Goal: Ask a question: Seek information or help from site administrators or community

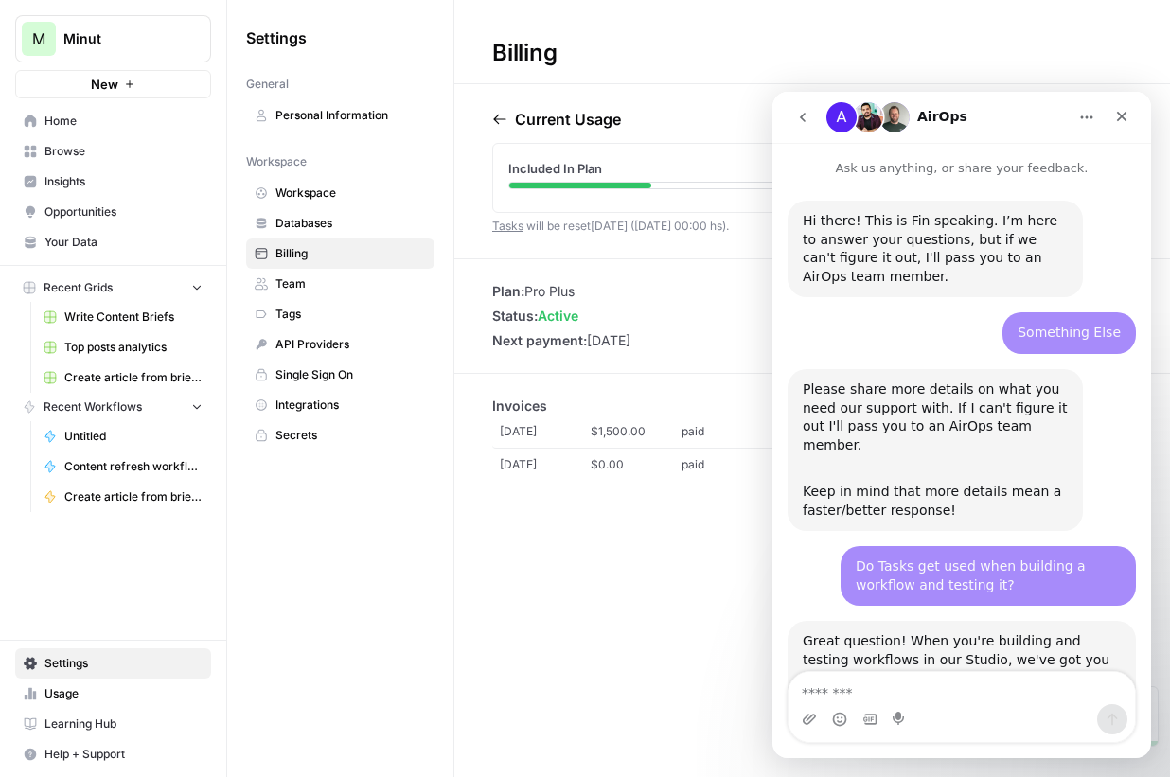
scroll to position [1339, 0]
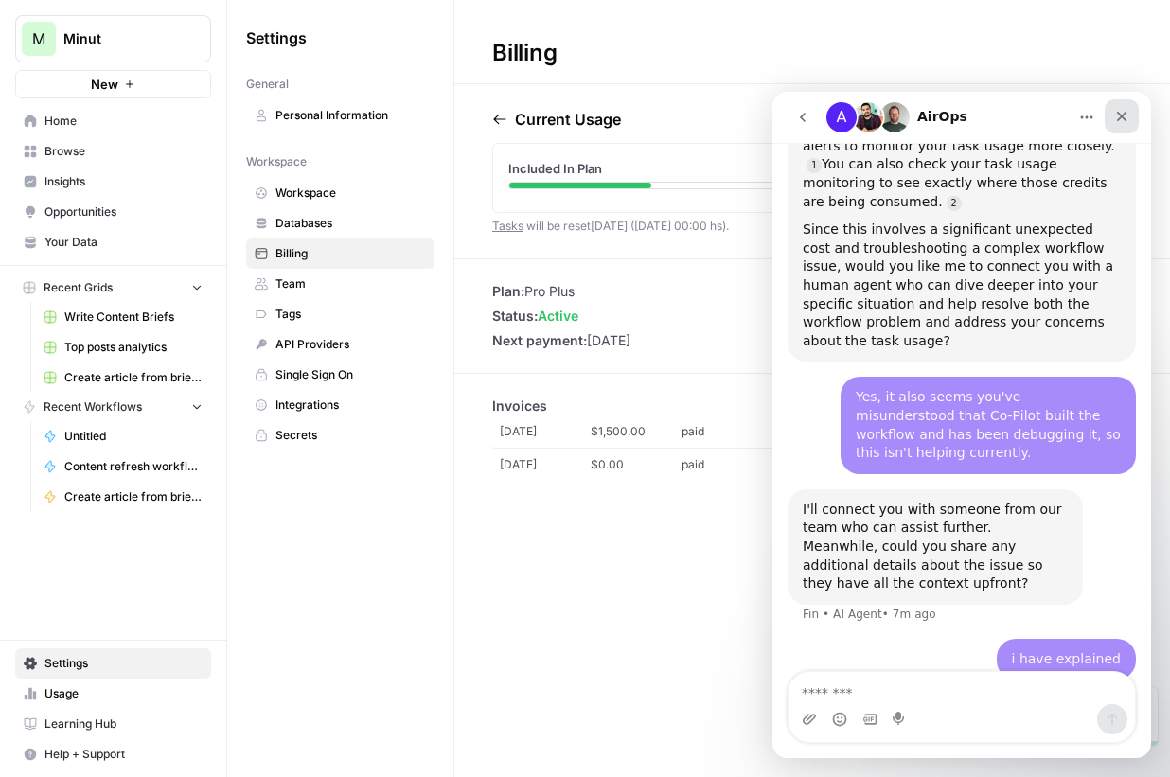
click at [1119, 116] on icon "Close" at bounding box center [1122, 116] width 15 height 15
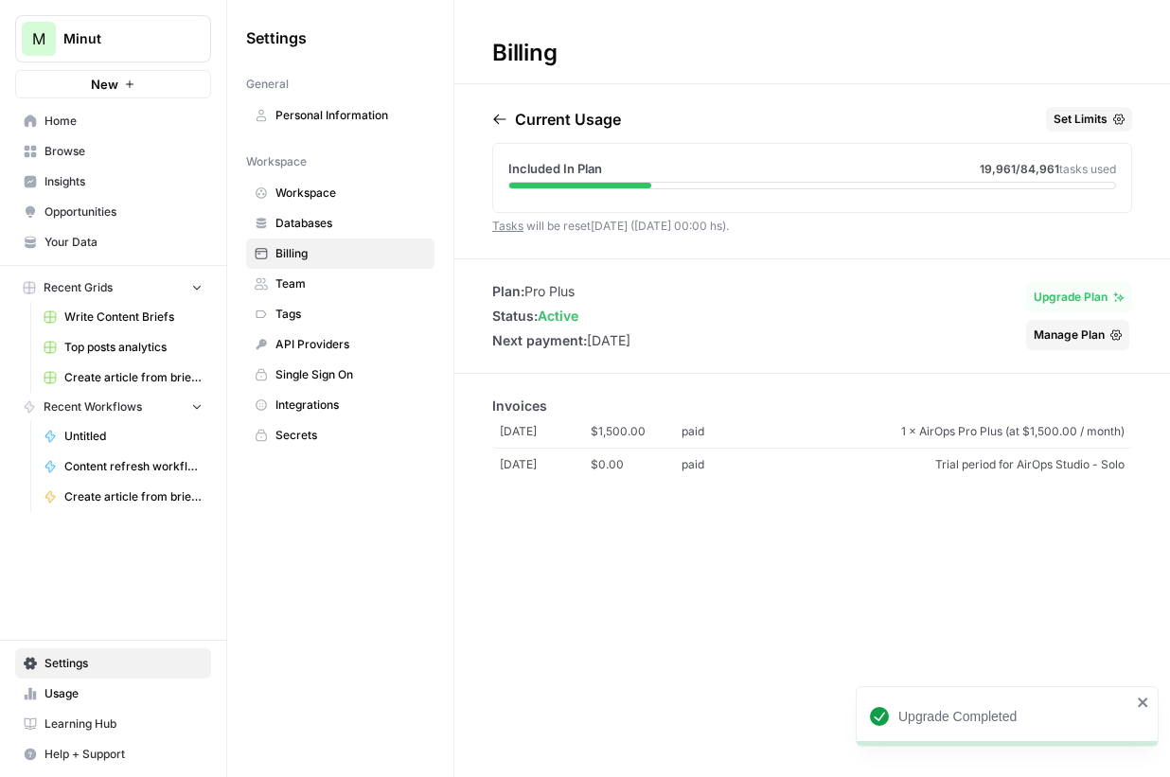
click at [281, 279] on span "Team" at bounding box center [351, 284] width 151 height 17
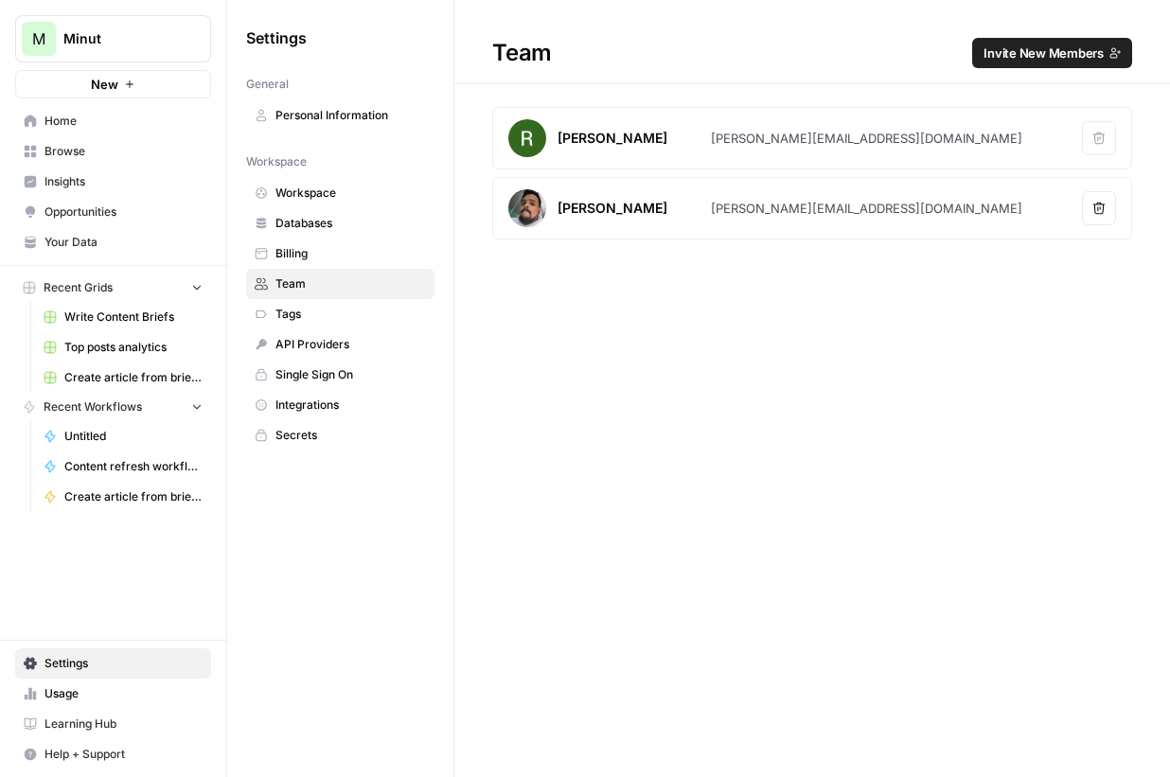
click at [325, 255] on span "Billing" at bounding box center [351, 253] width 151 height 17
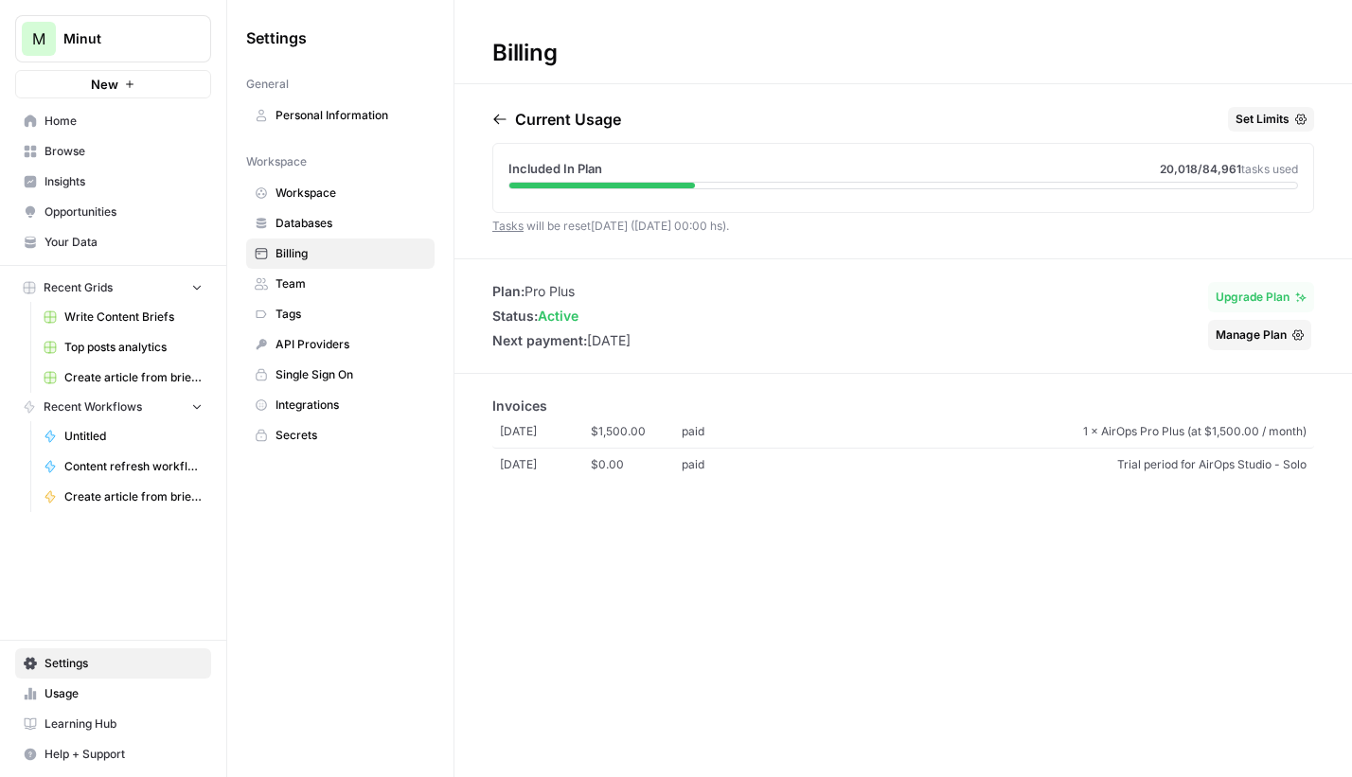
scroll to position [1339, 0]
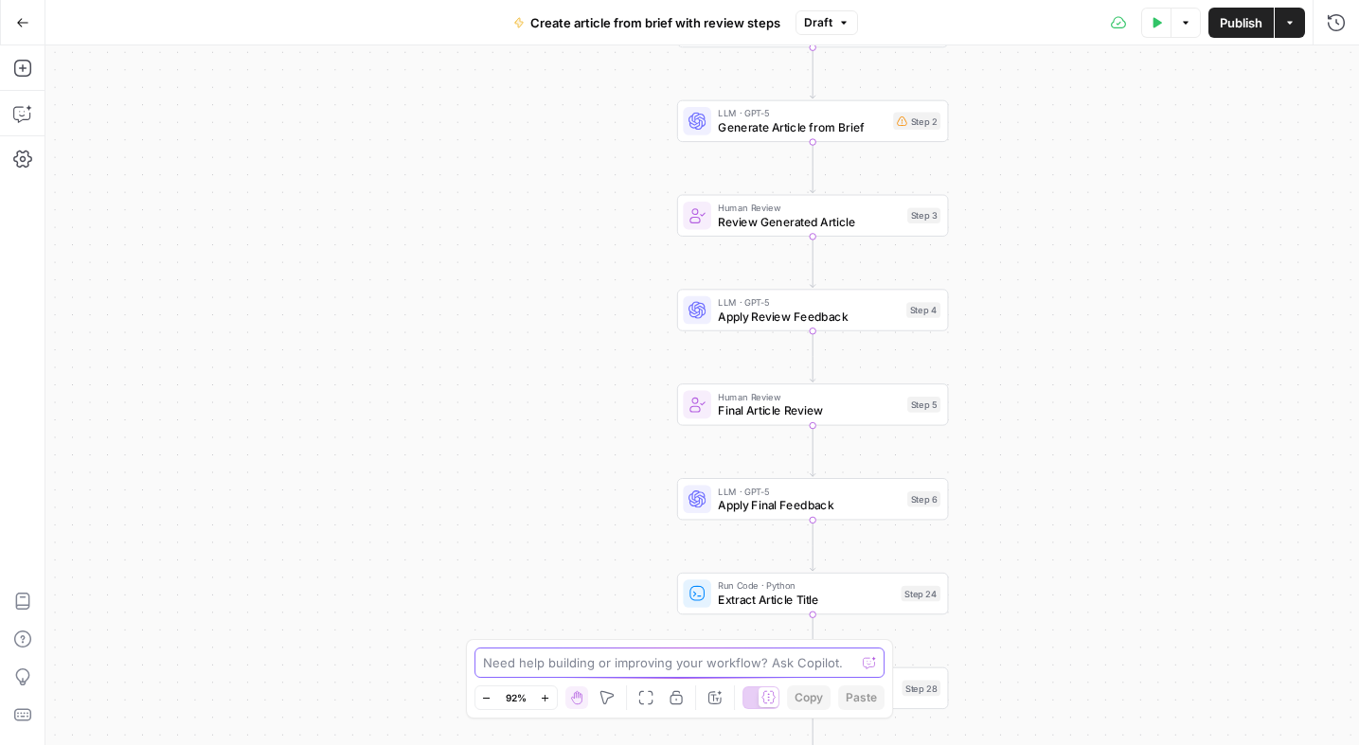
click at [593, 661] on textarea at bounding box center [669, 662] width 373 height 19
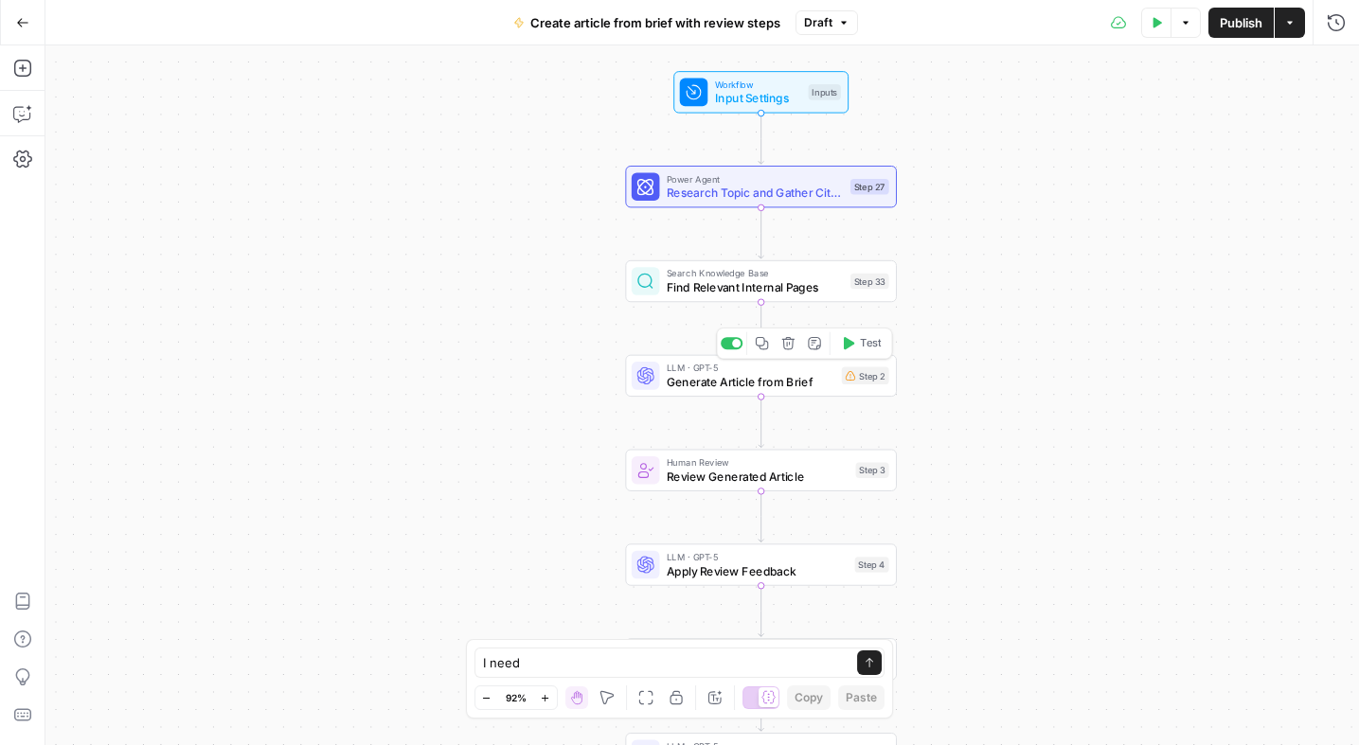
click at [829, 388] on span "Generate Article from Brief" at bounding box center [751, 381] width 168 height 17
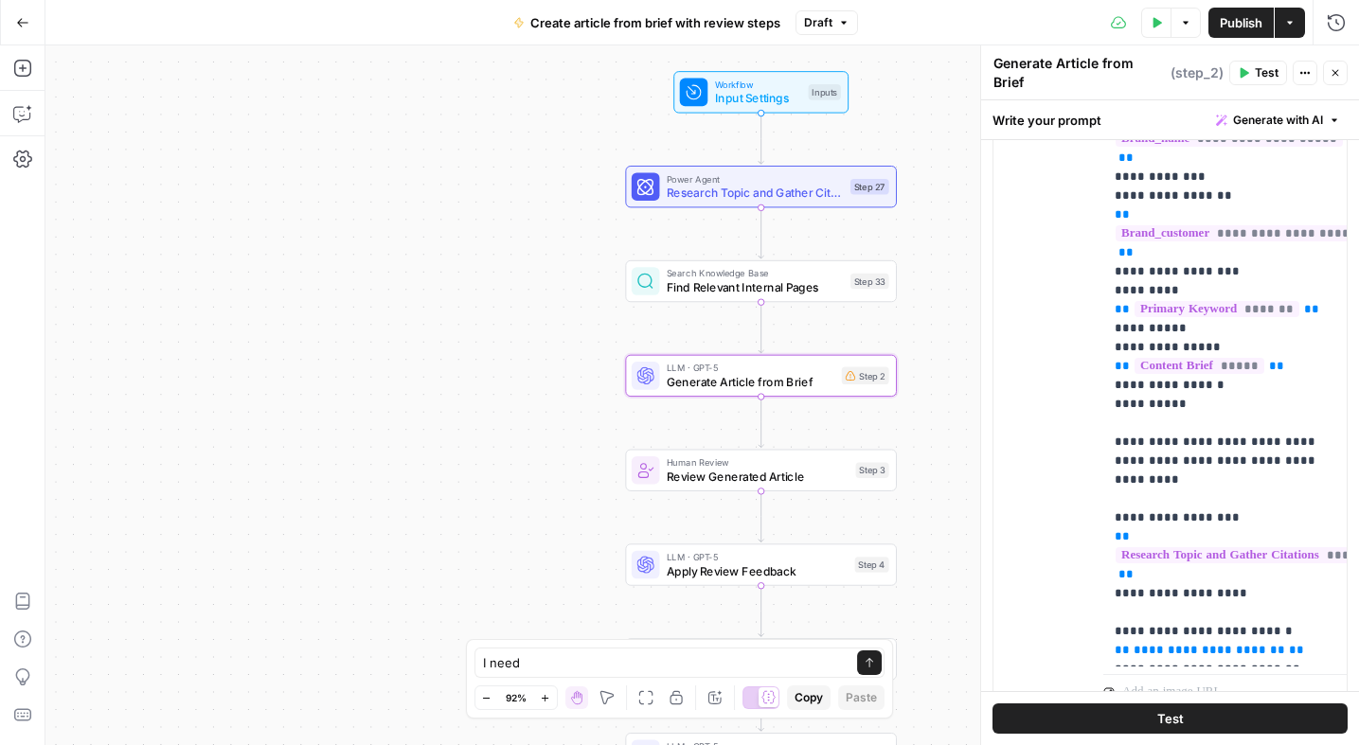
scroll to position [816, 0]
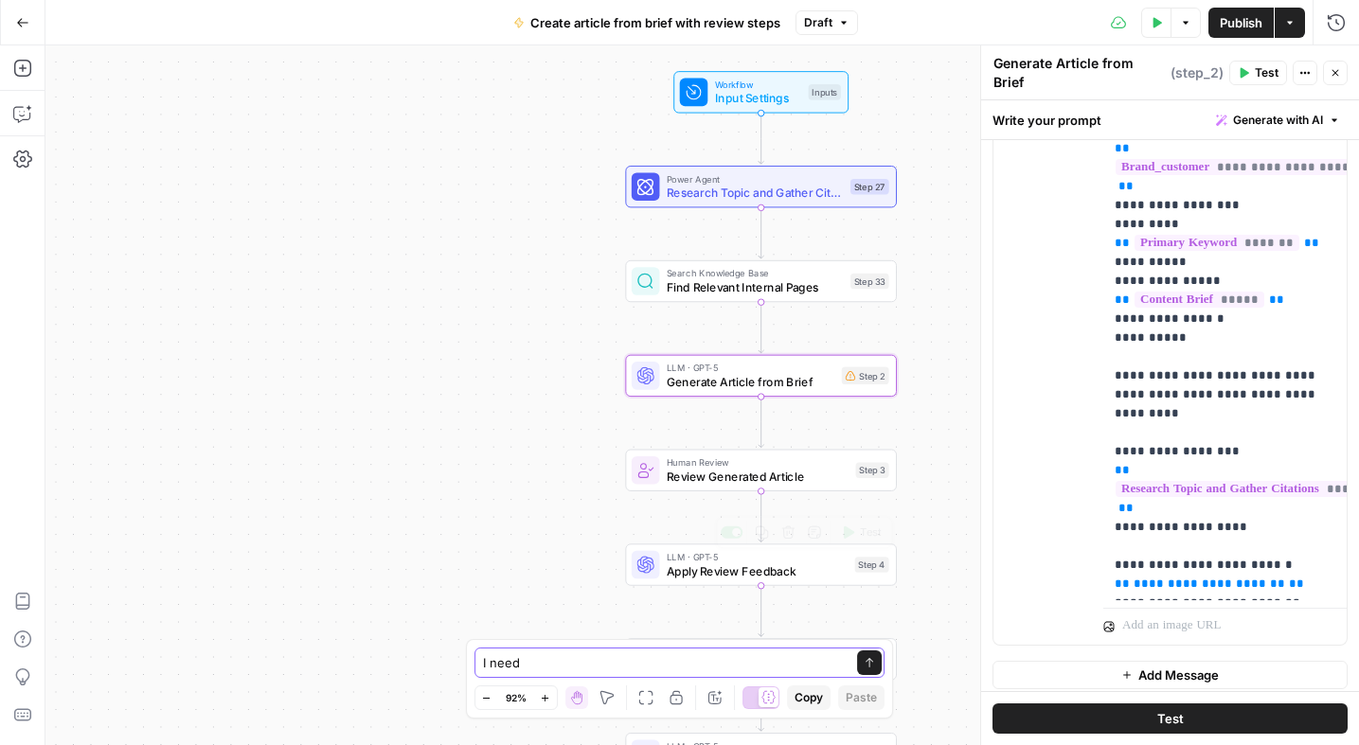
click at [664, 665] on textarea "I need" at bounding box center [661, 662] width 356 height 19
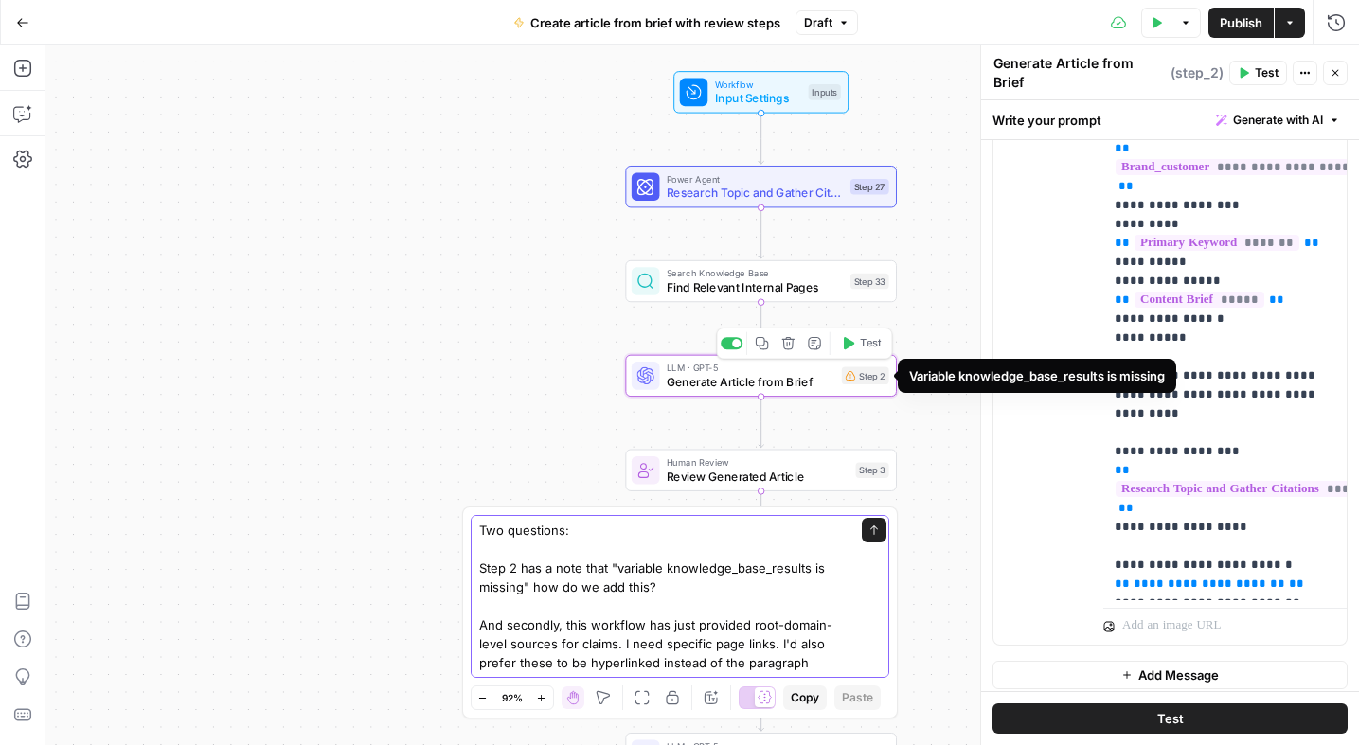
scroll to position [11, 0]
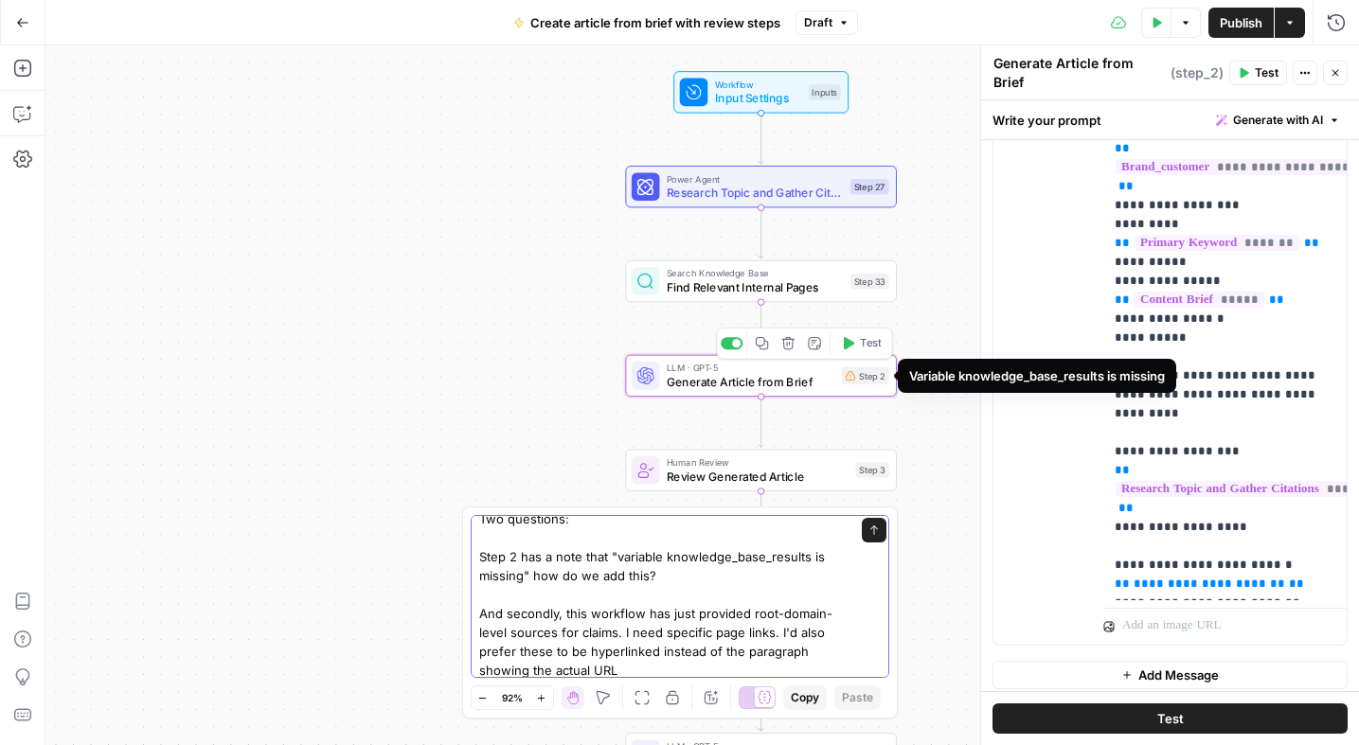
type textarea "Two questions: Step 2 has a note that "variable knowledge_base_results is missi…"
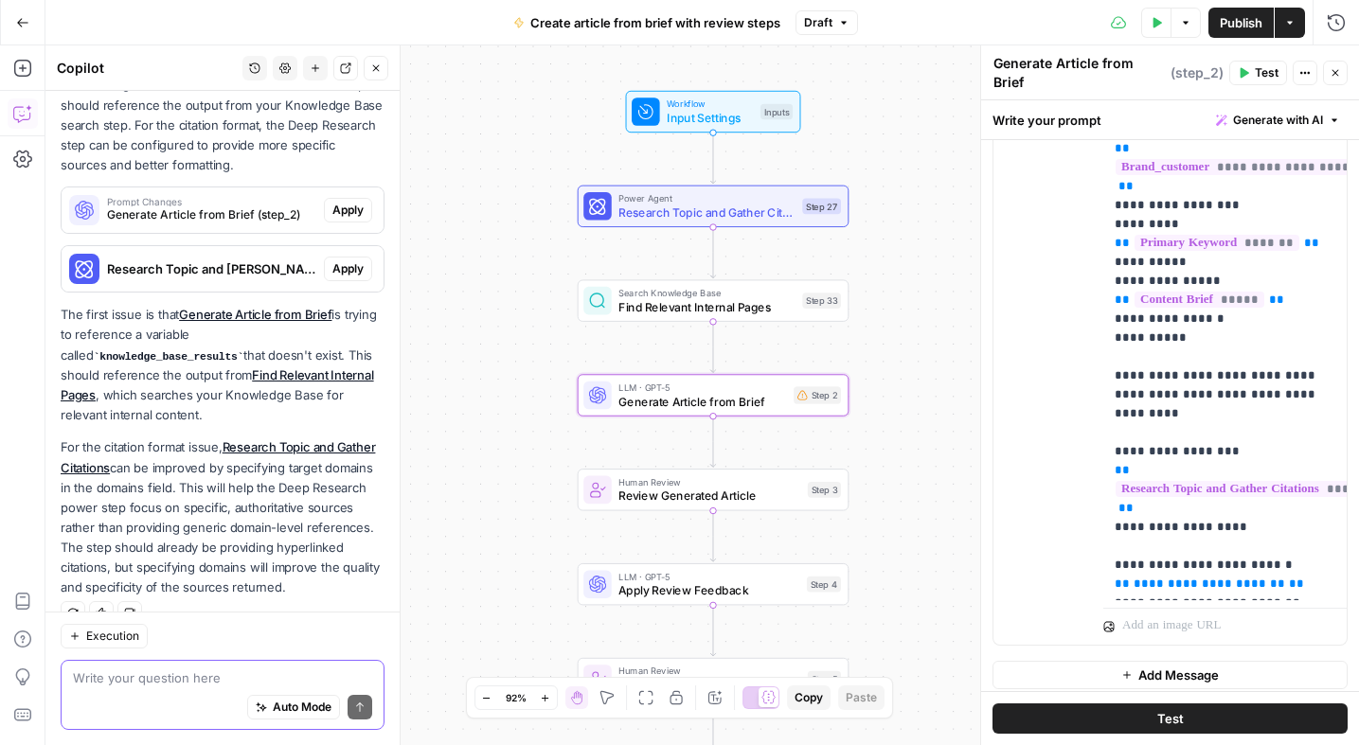
scroll to position [491, 0]
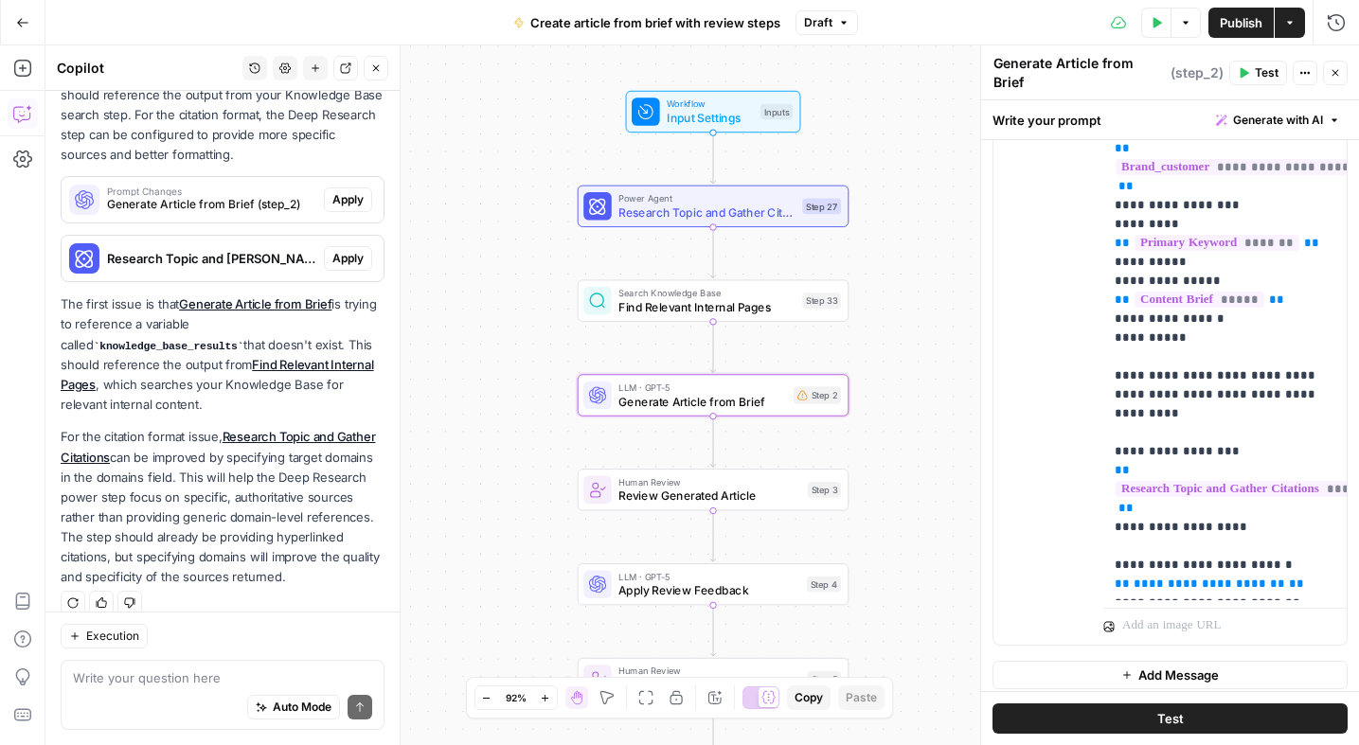
click at [344, 194] on span "Apply" at bounding box center [347, 199] width 31 height 17
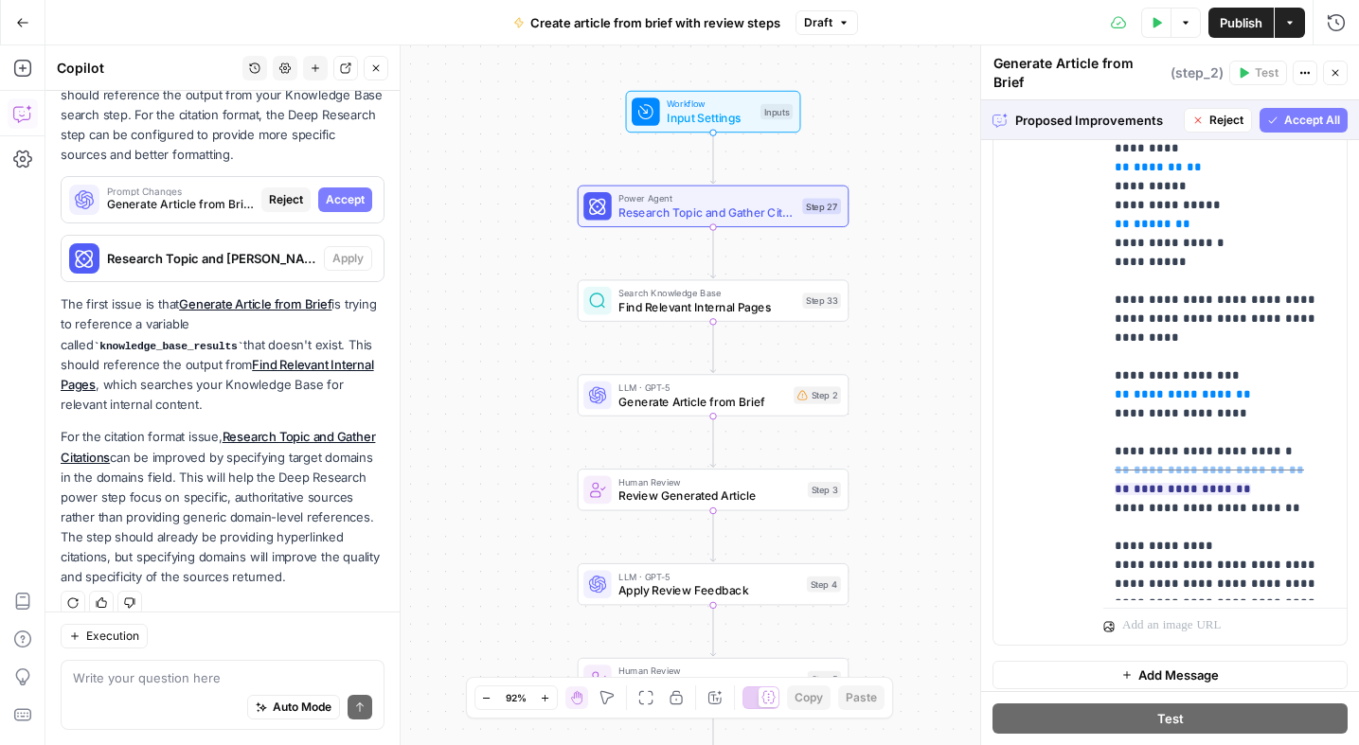
scroll to position [47, 0]
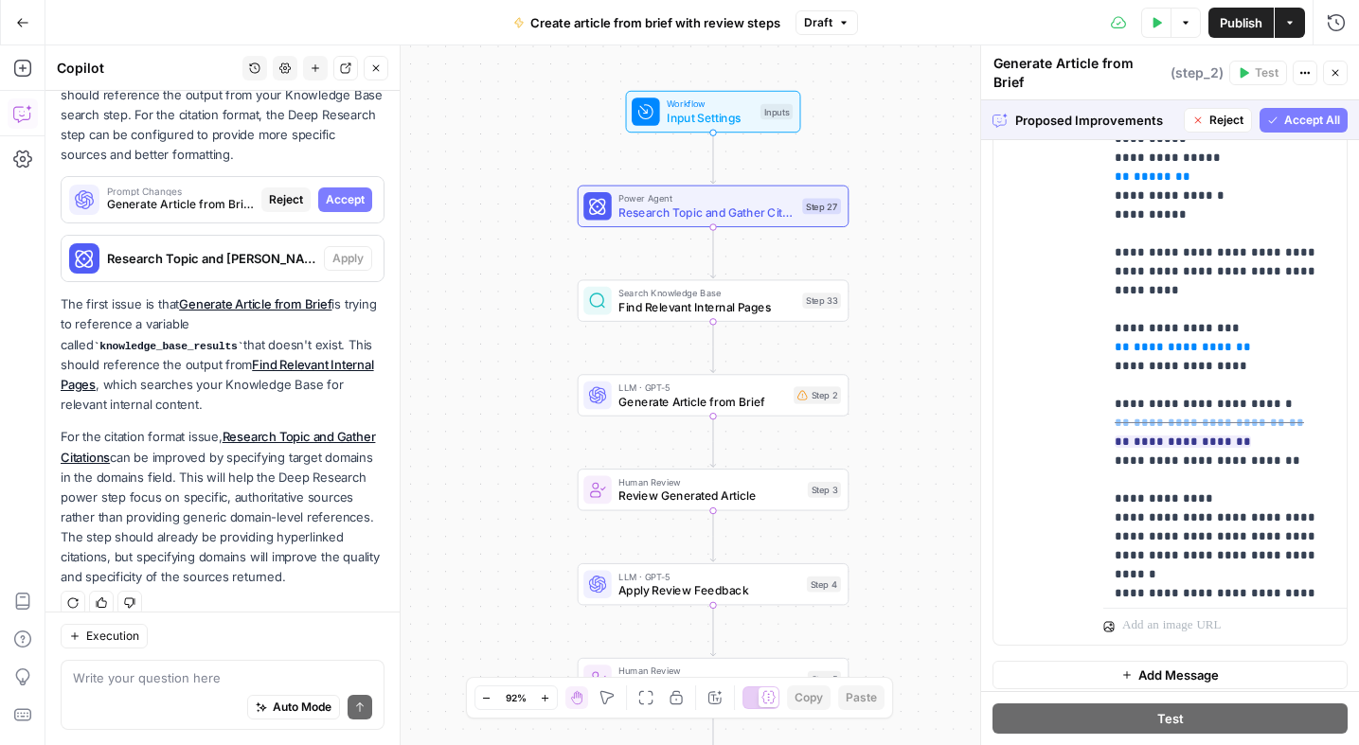
click at [1298, 112] on span "Accept All" at bounding box center [1312, 120] width 56 height 17
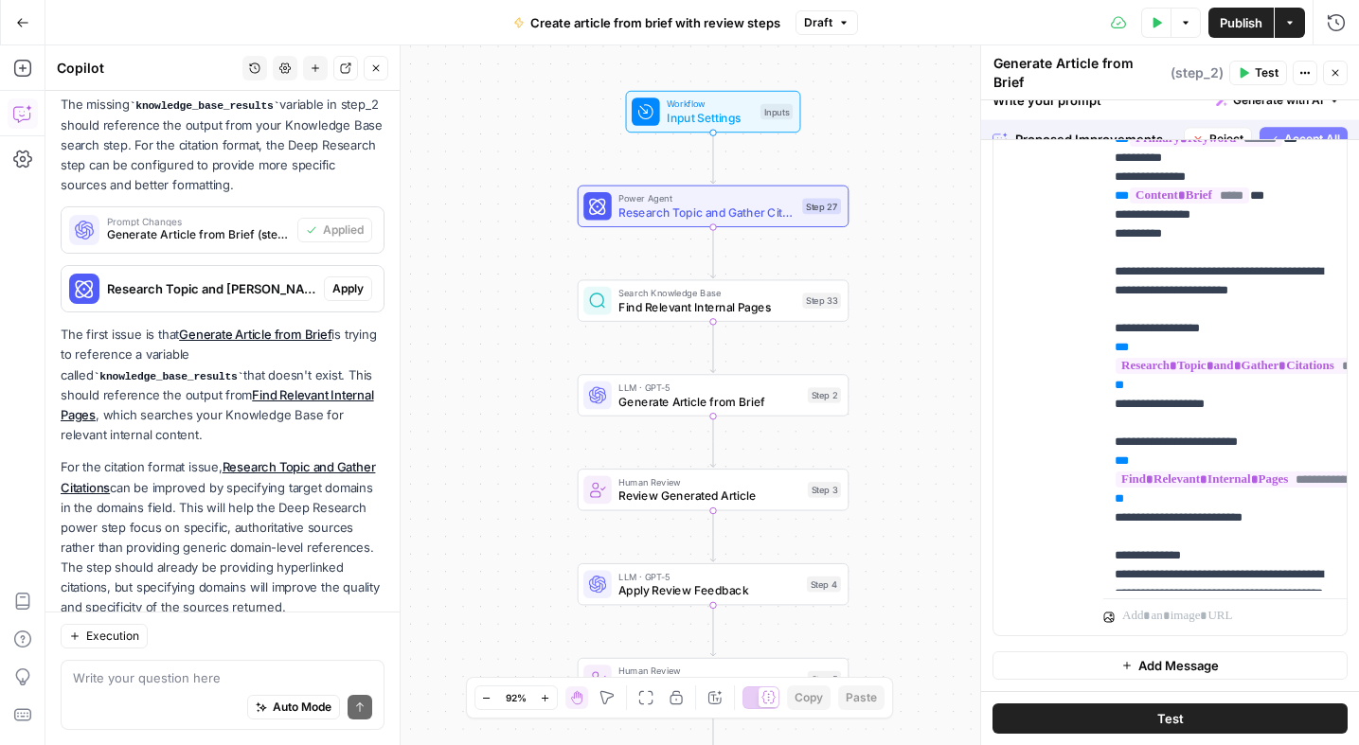
scroll to position [521, 0]
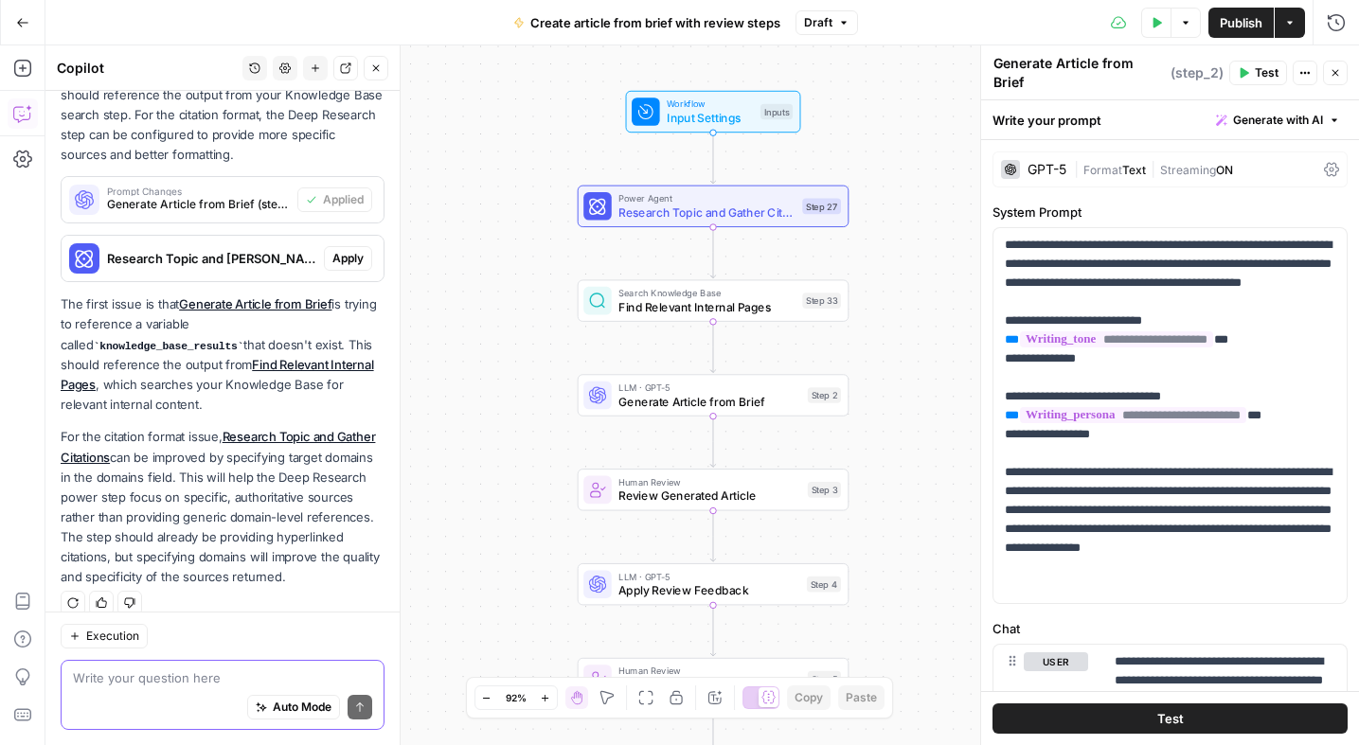
click at [192, 682] on textarea at bounding box center [222, 678] width 299 height 19
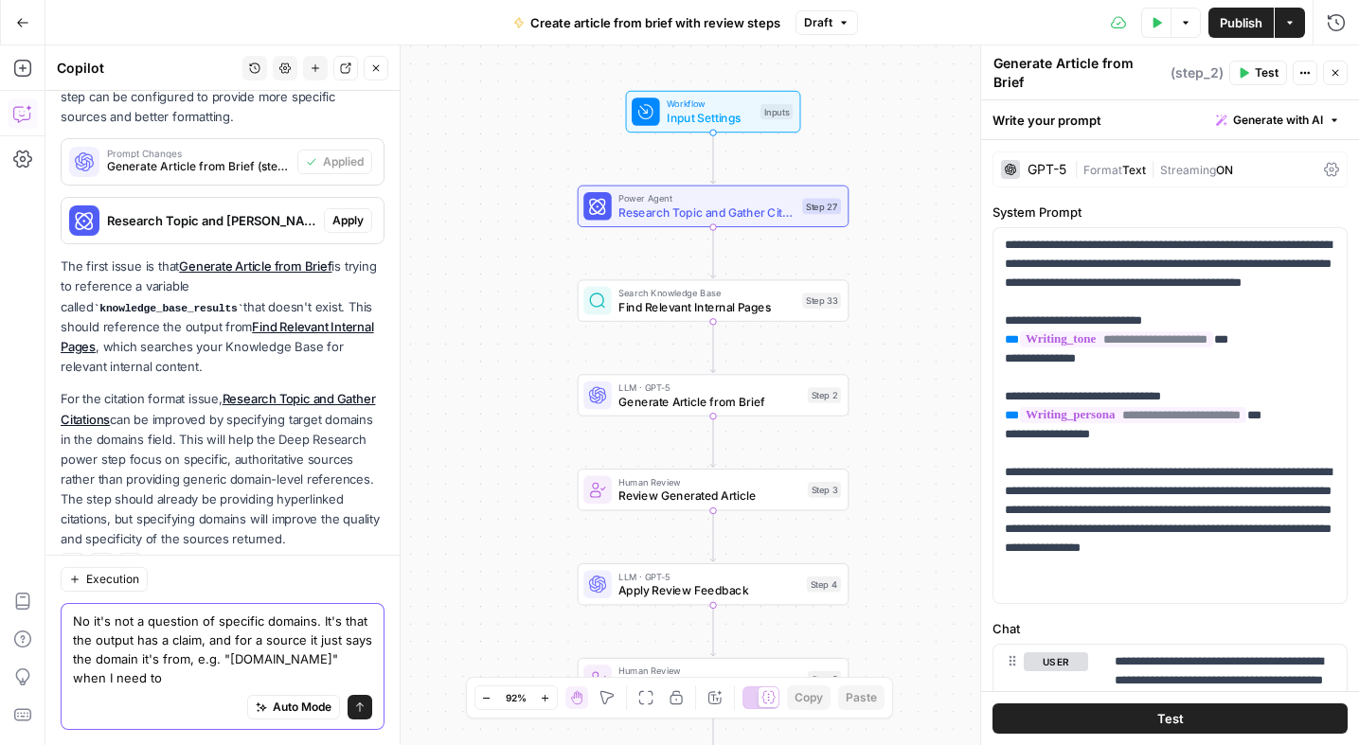
scroll to position [578, 0]
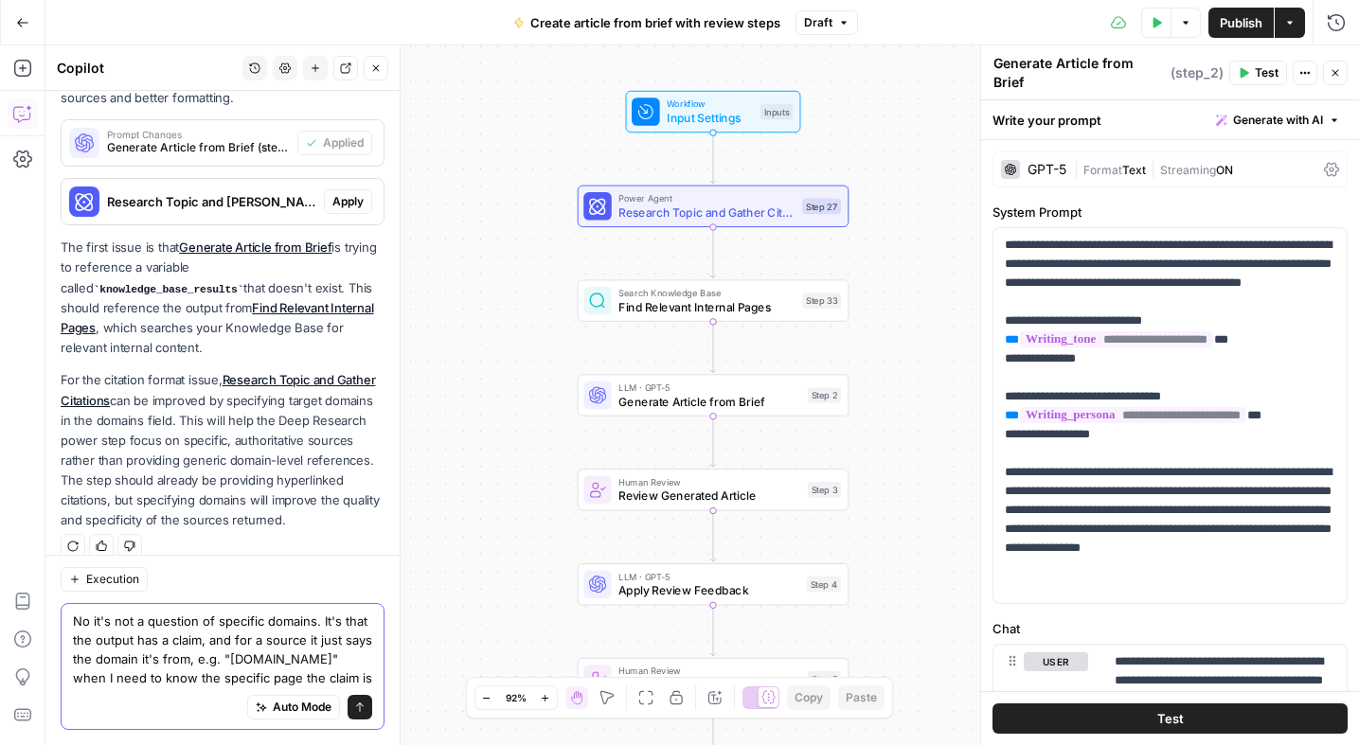
type textarea "No it's not a question of specific domains. It's that the output has a claim, a…"
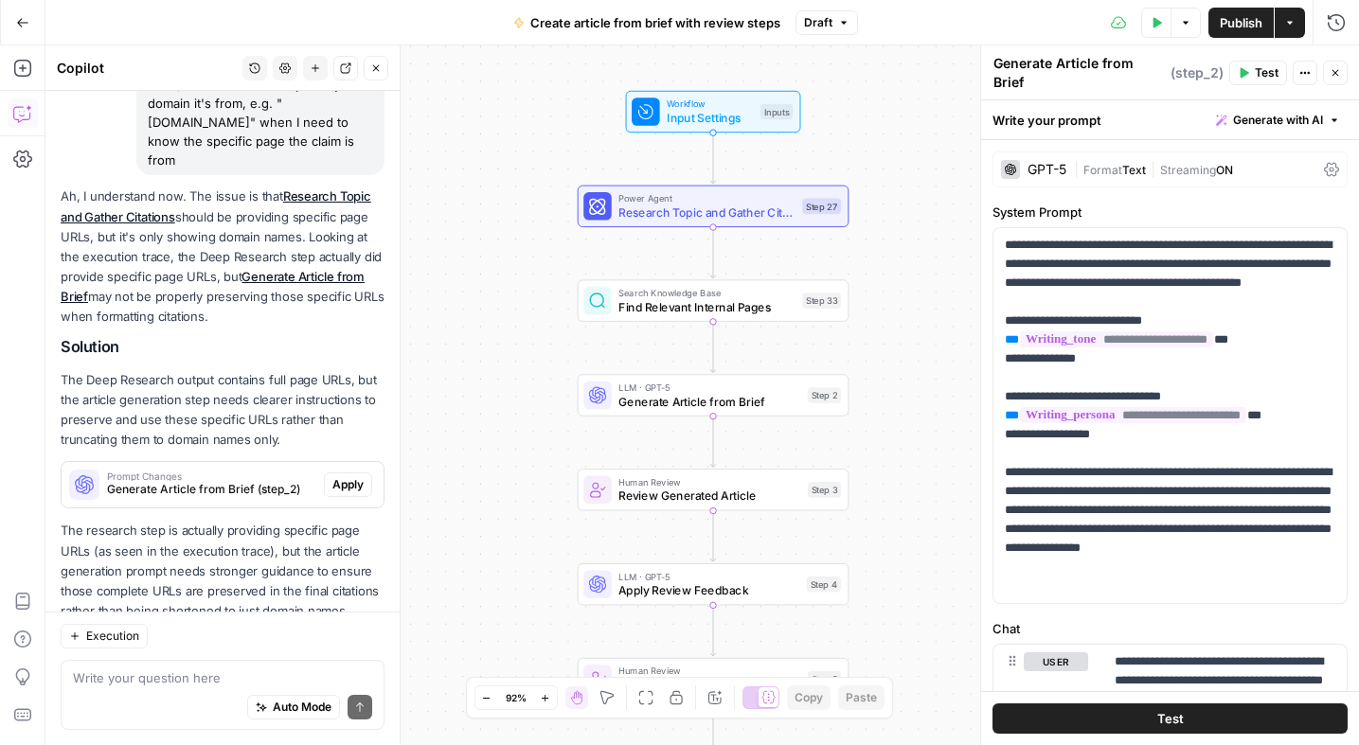
scroll to position [1103, 0]
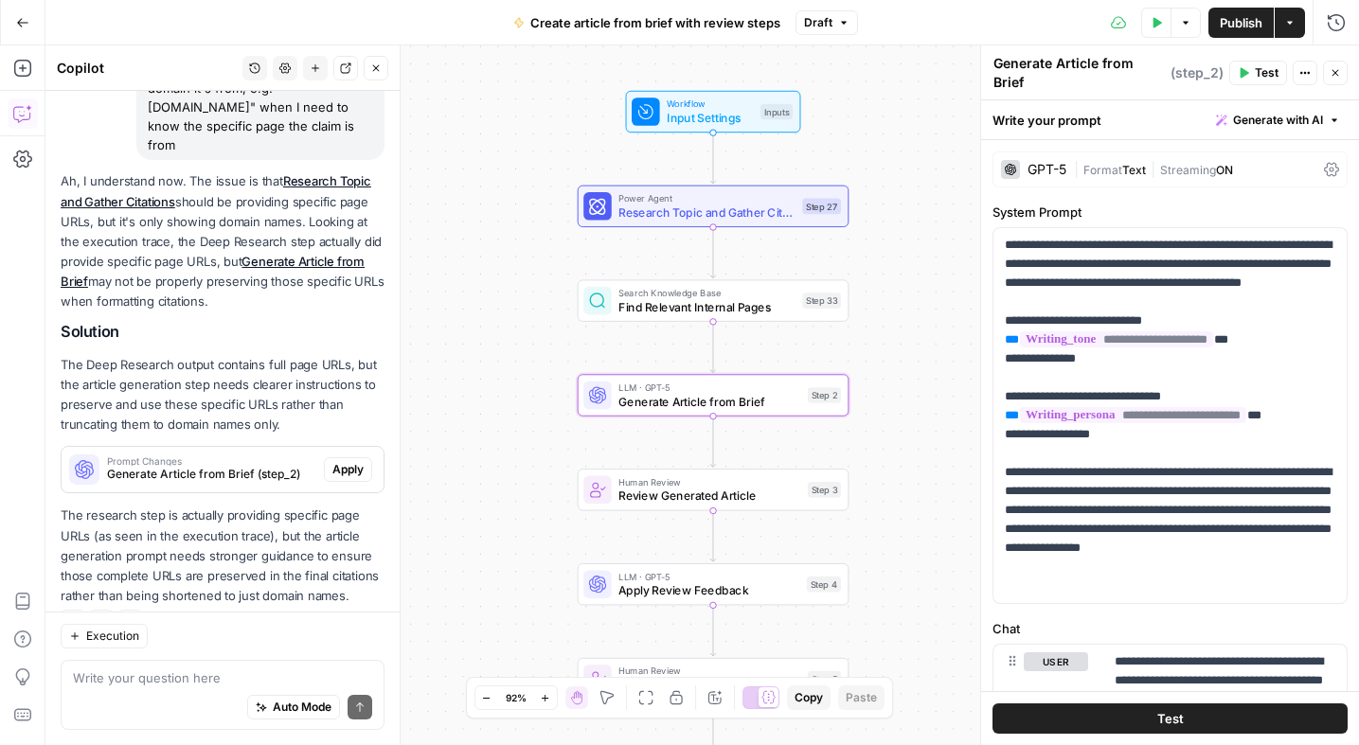
click at [256, 466] on span "Generate Article from Brief (step_2)" at bounding box center [211, 474] width 209 height 17
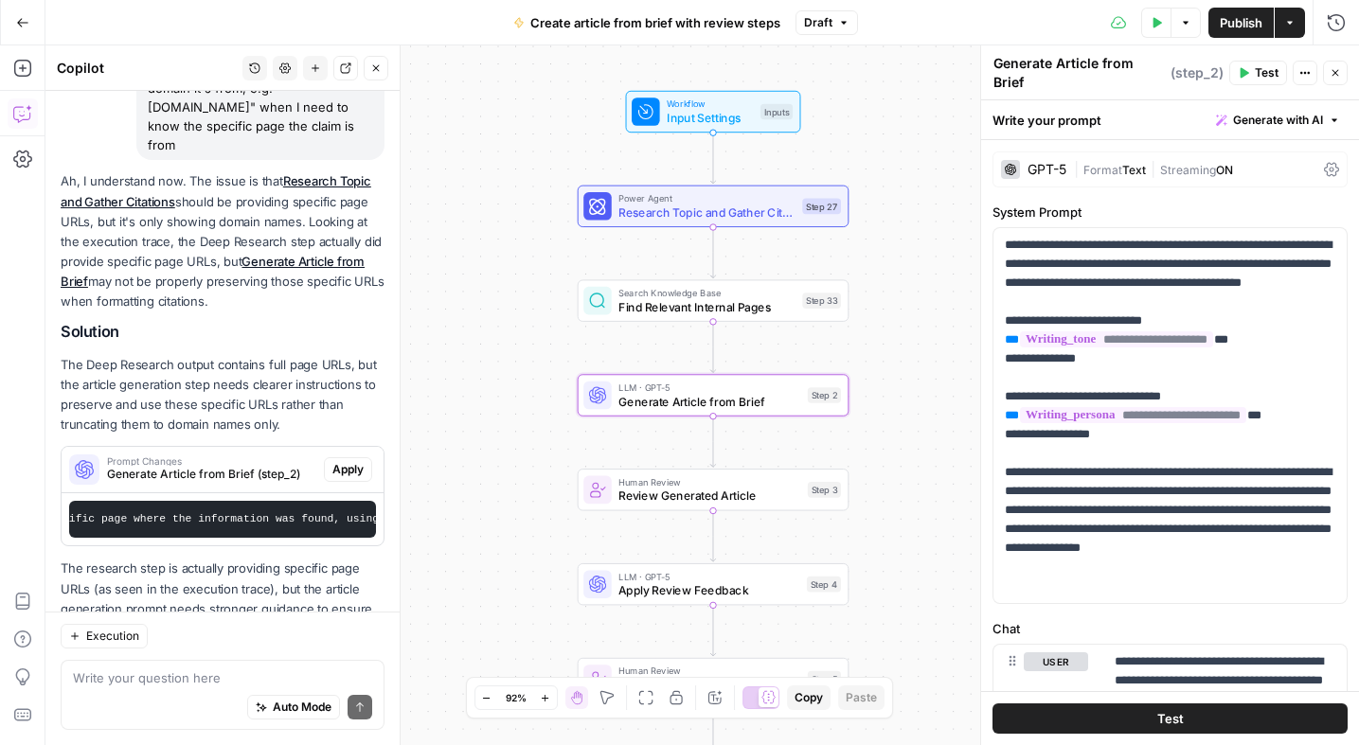
scroll to position [0, 2393]
click at [360, 461] on span "Apply" at bounding box center [347, 469] width 31 height 17
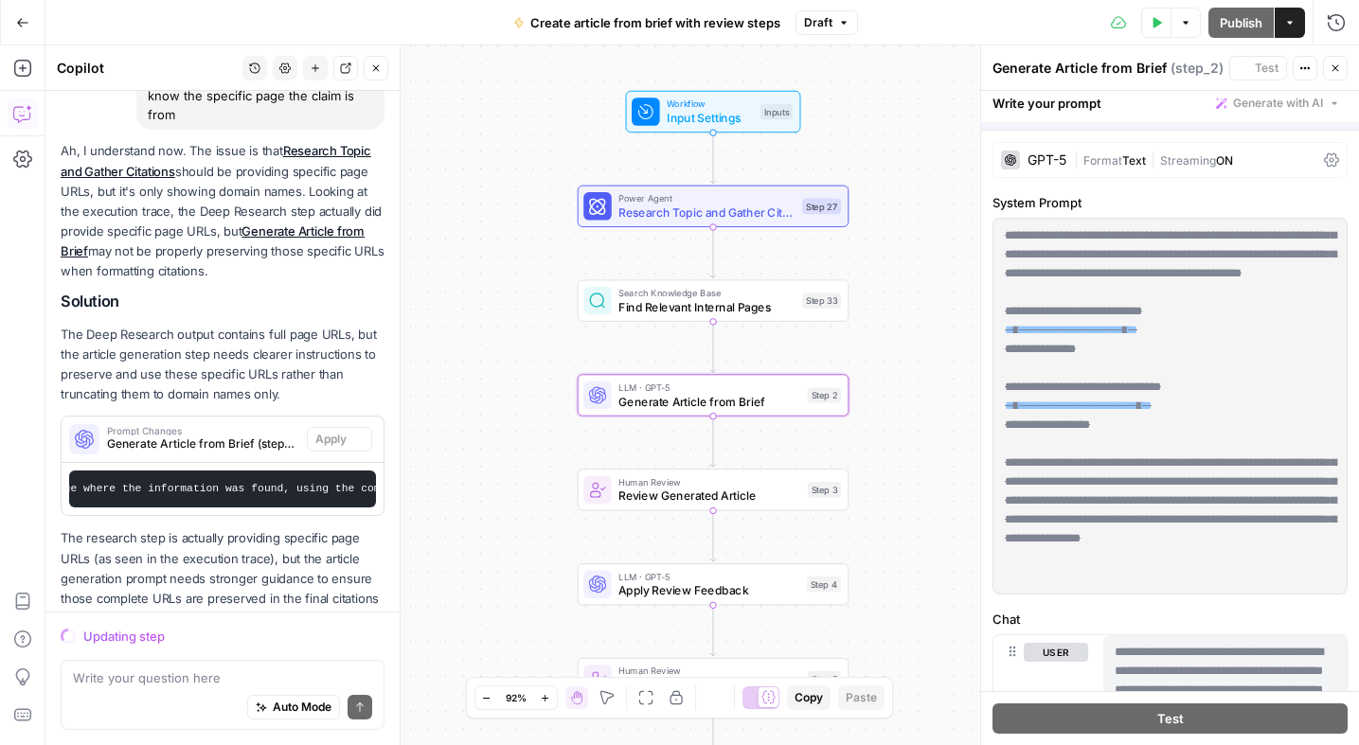
scroll to position [1126, 0]
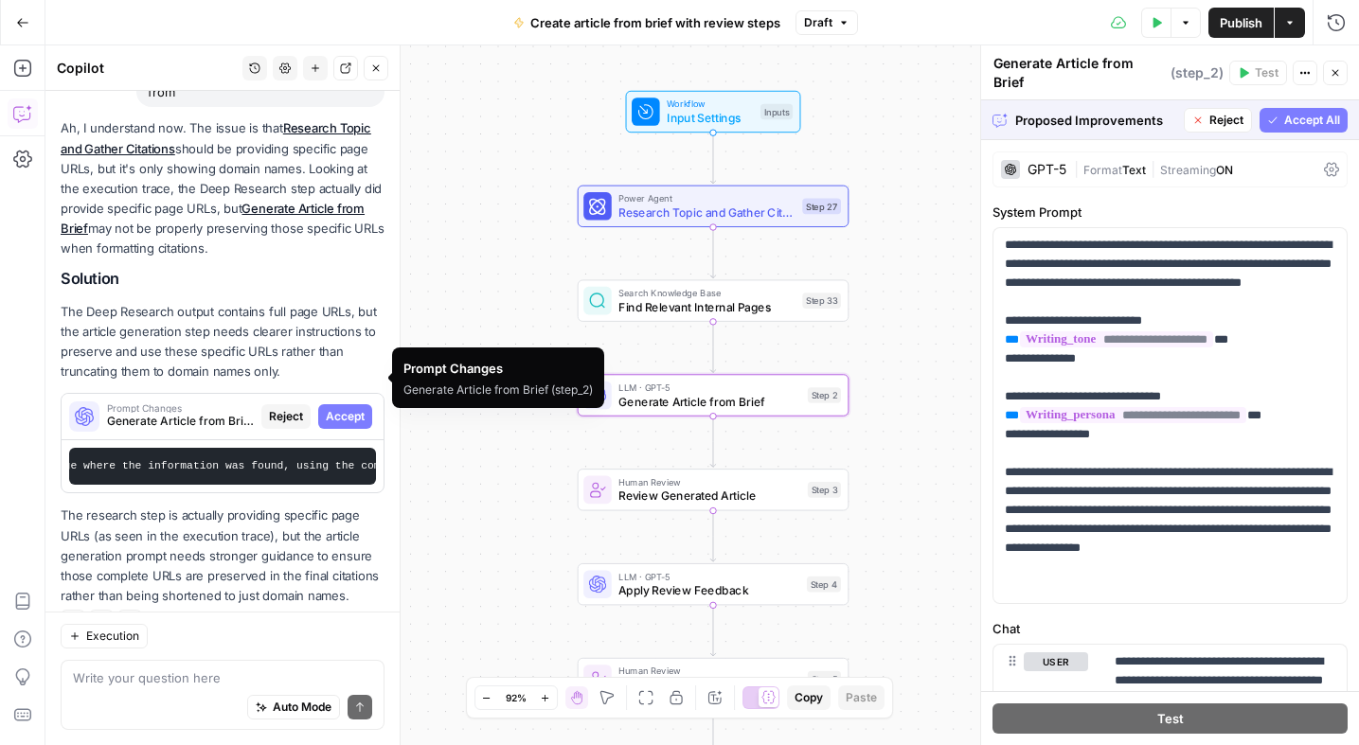
click at [360, 404] on button "Accept" at bounding box center [345, 416] width 54 height 25
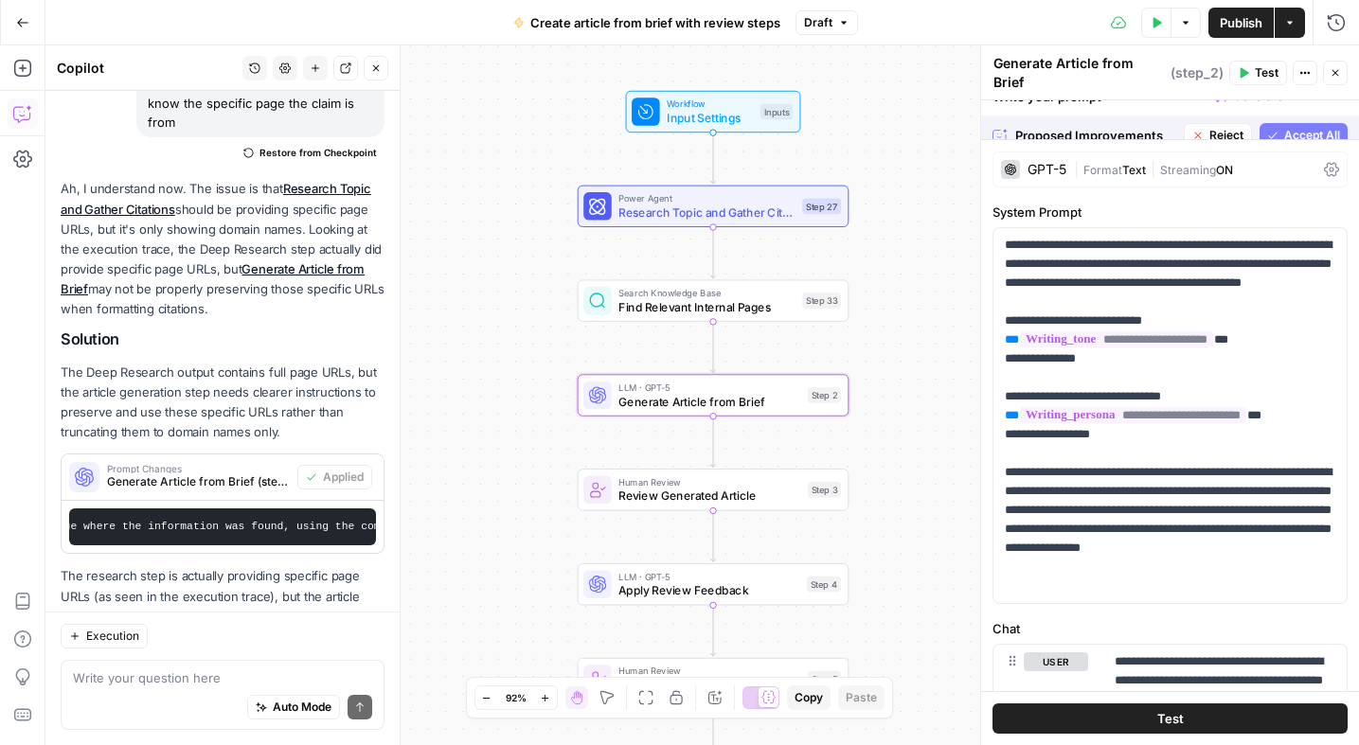
scroll to position [1187, 0]
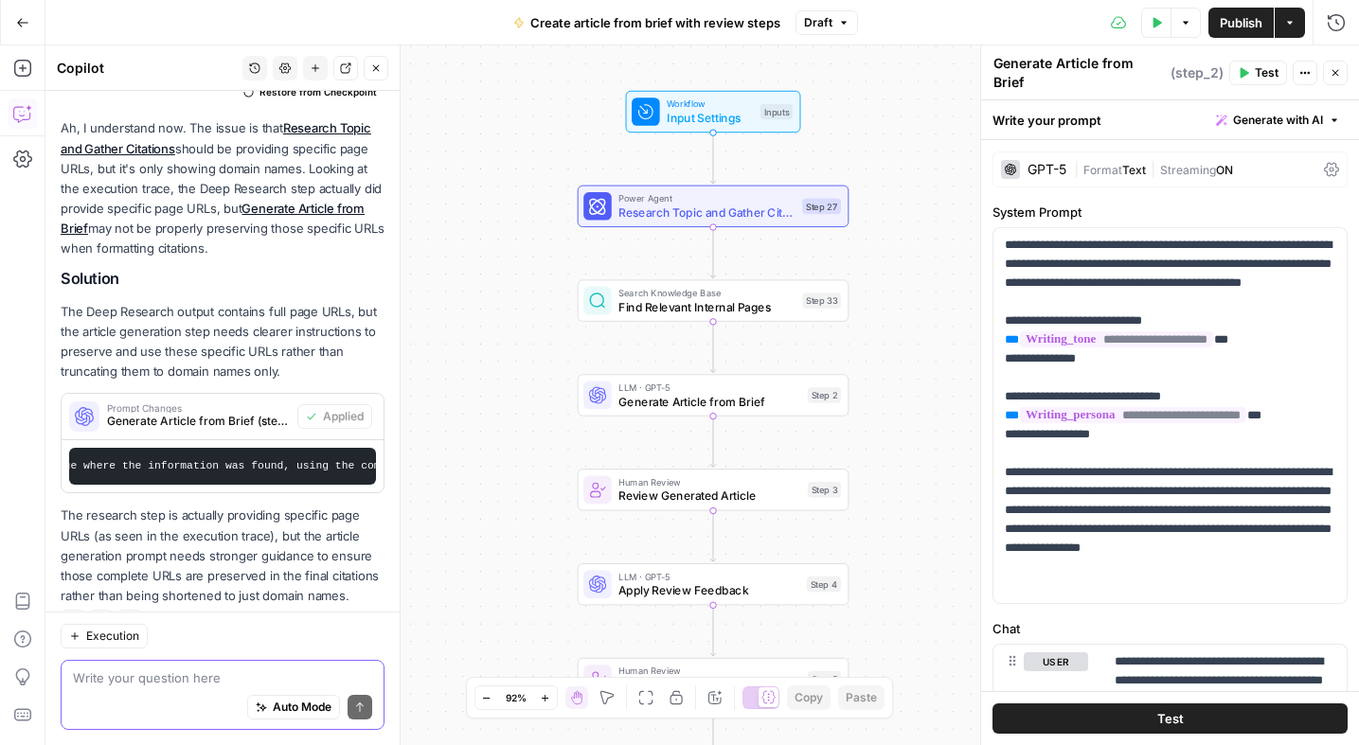
click at [167, 674] on textarea at bounding box center [222, 678] width 299 height 19
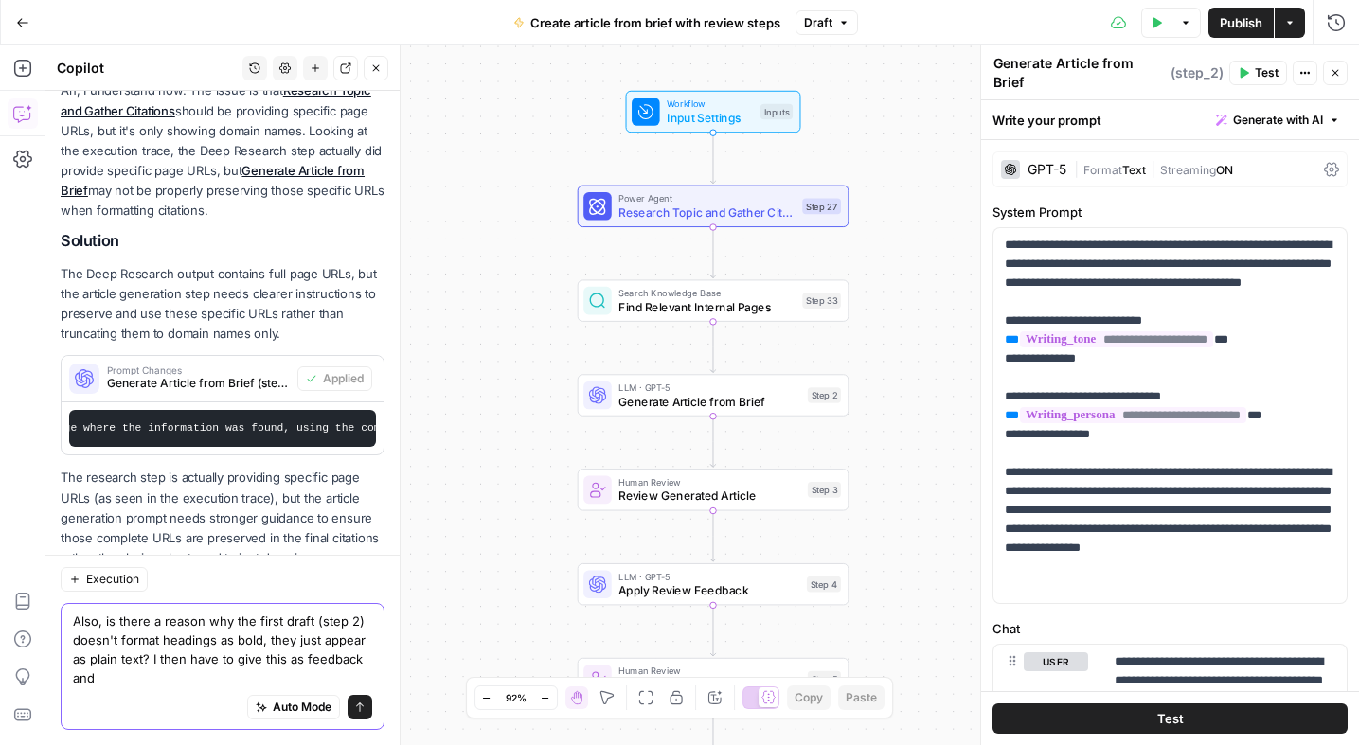
scroll to position [1243, 0]
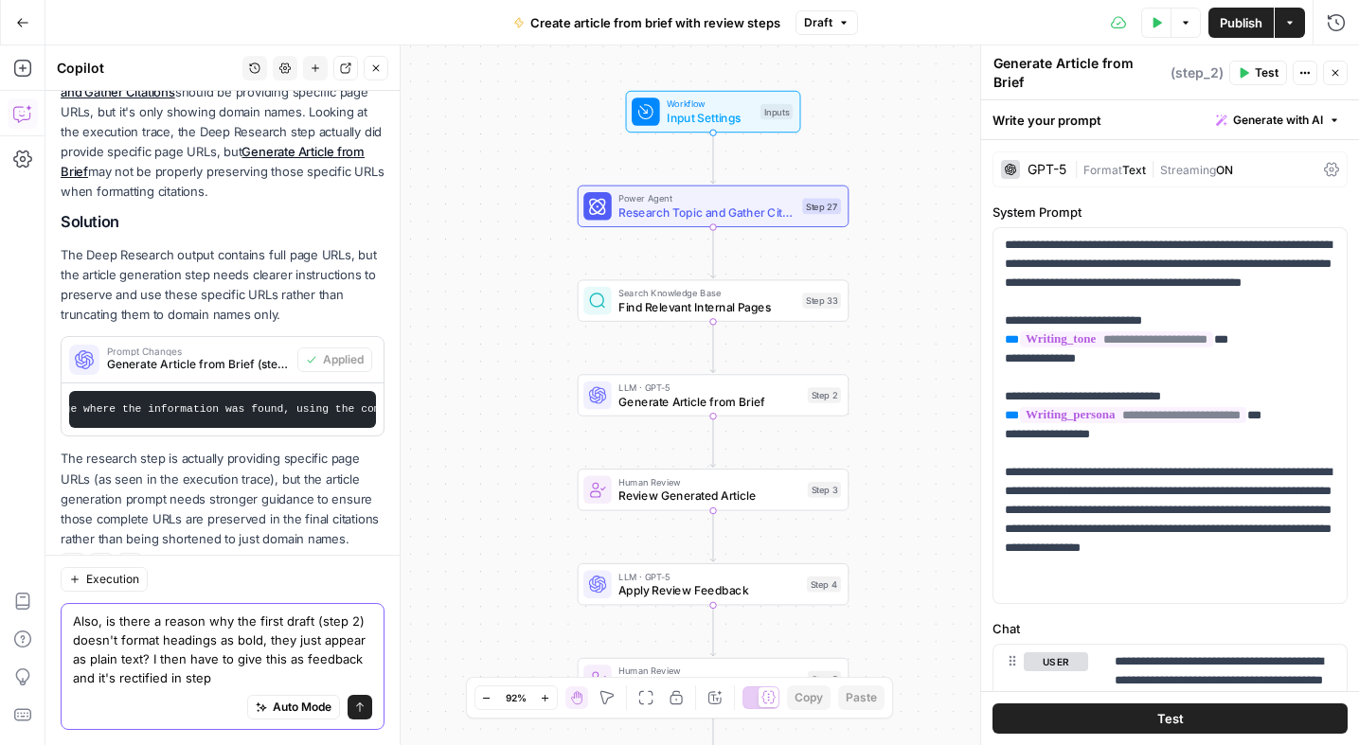
type textarea "Also, is there a reason why the first draft (step 2) doesn't format headings as…"
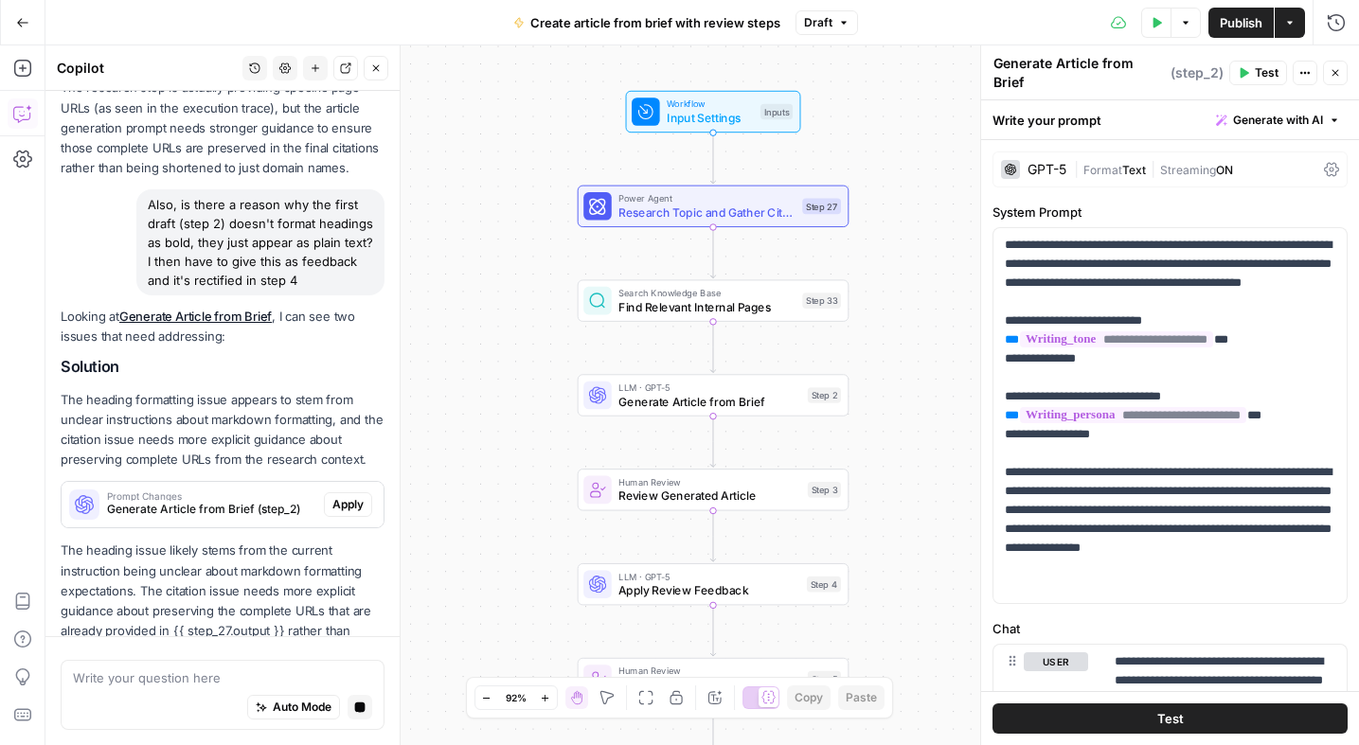
scroll to position [1670, 0]
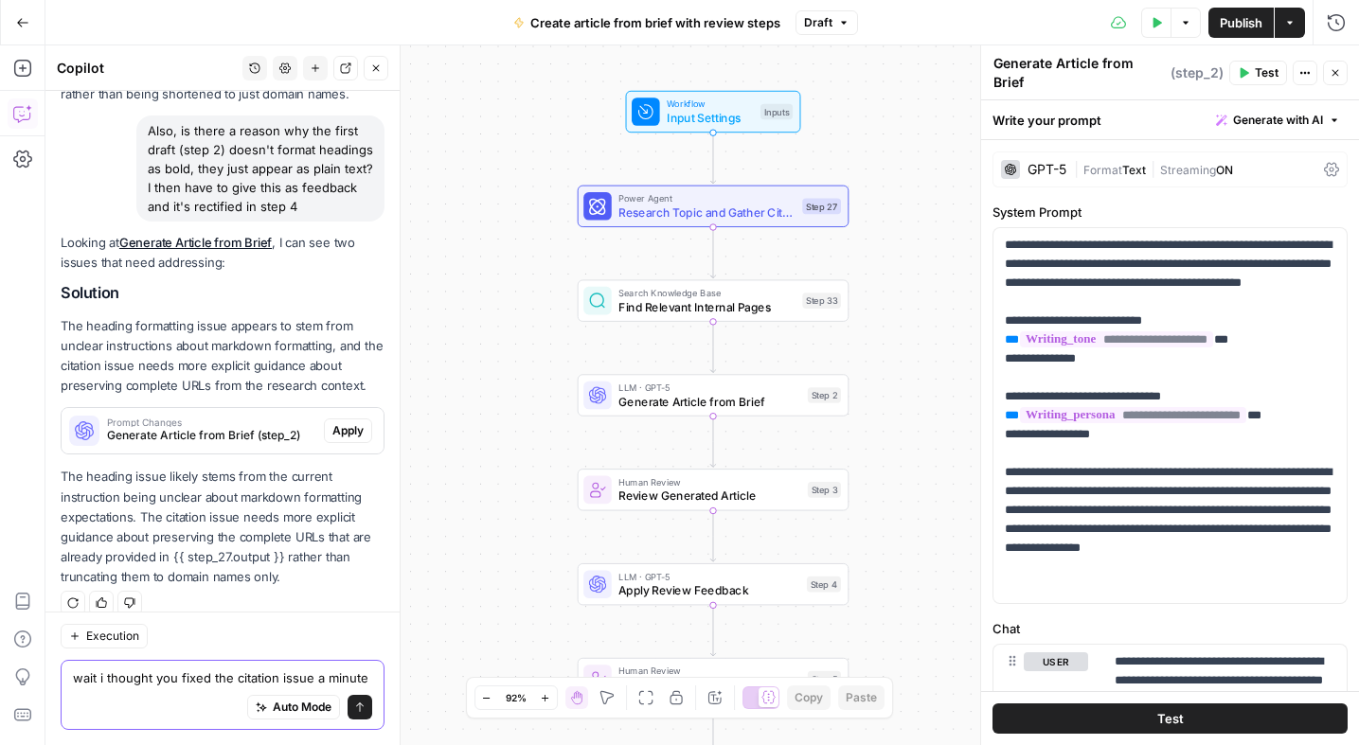
type textarea "wait i thought you fixed the citation issue a minute ago"
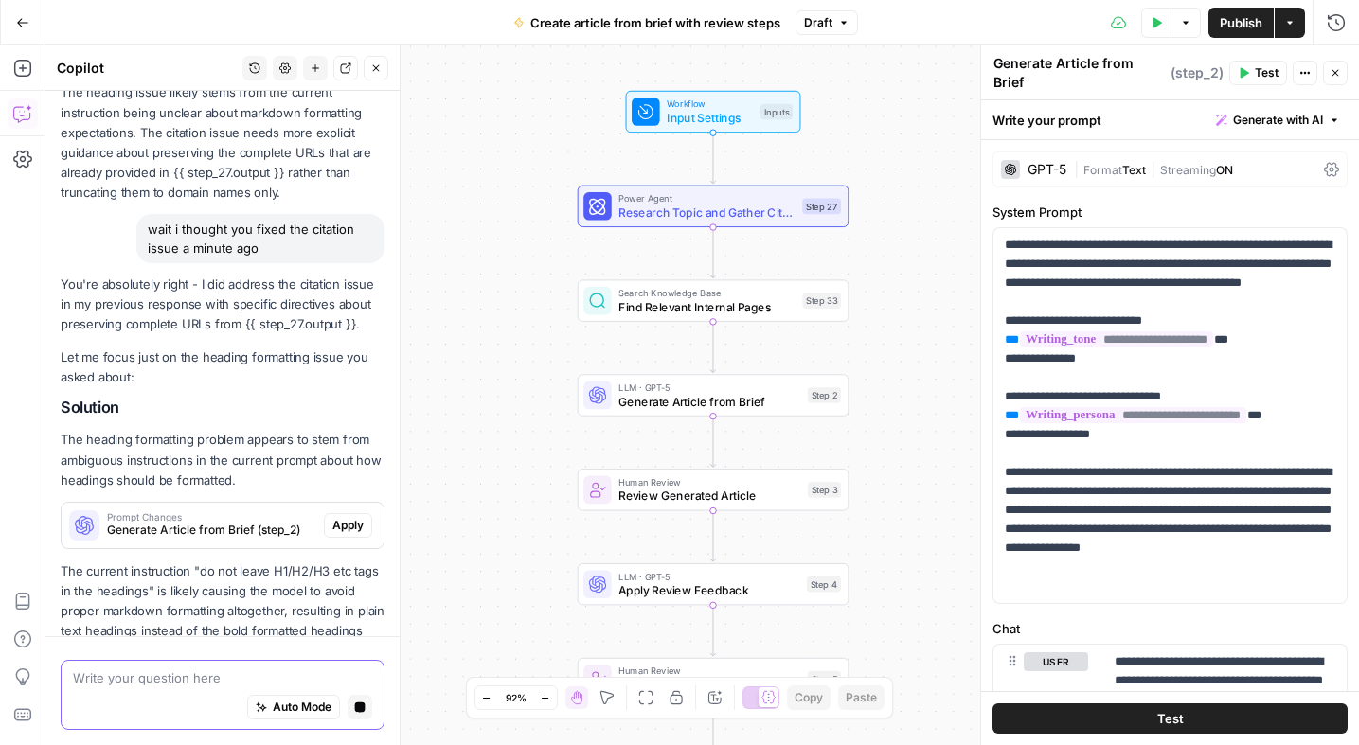
scroll to position [2128, 0]
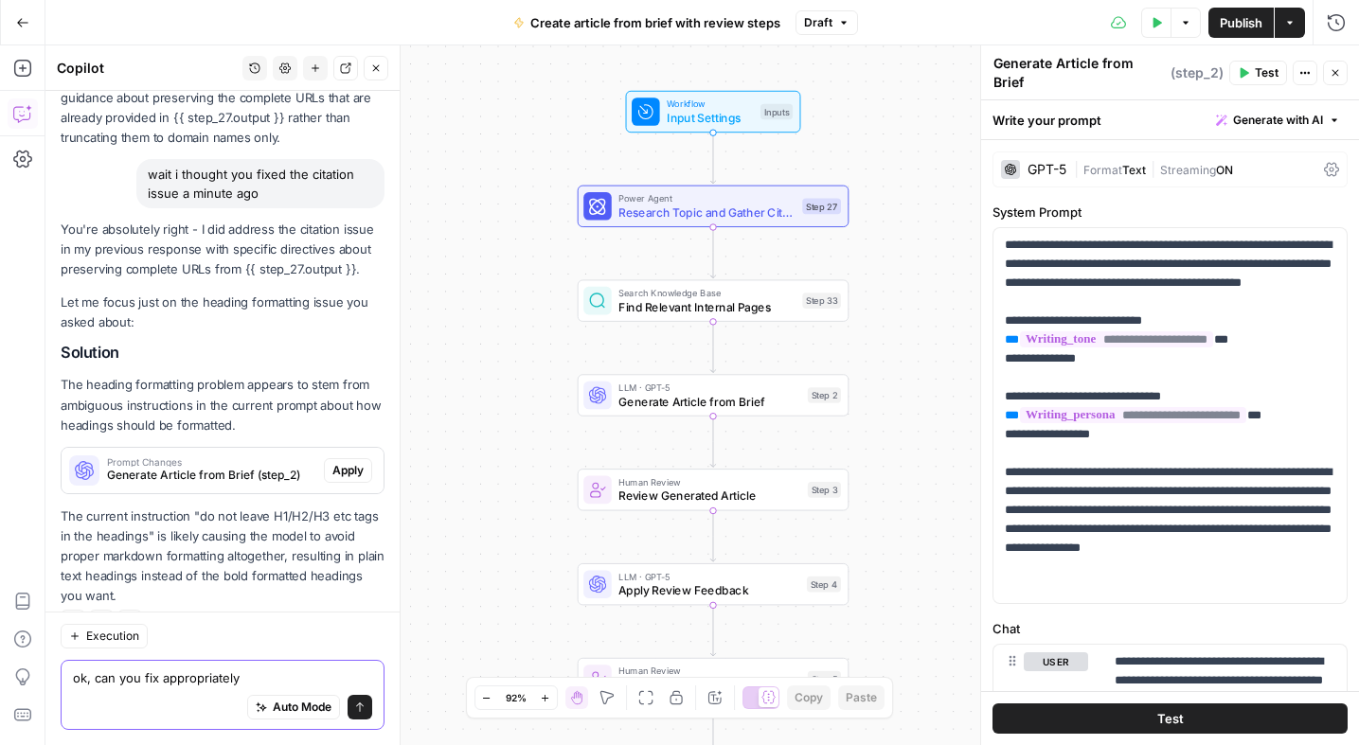
type textarea "ok, can you fix appropriately?"
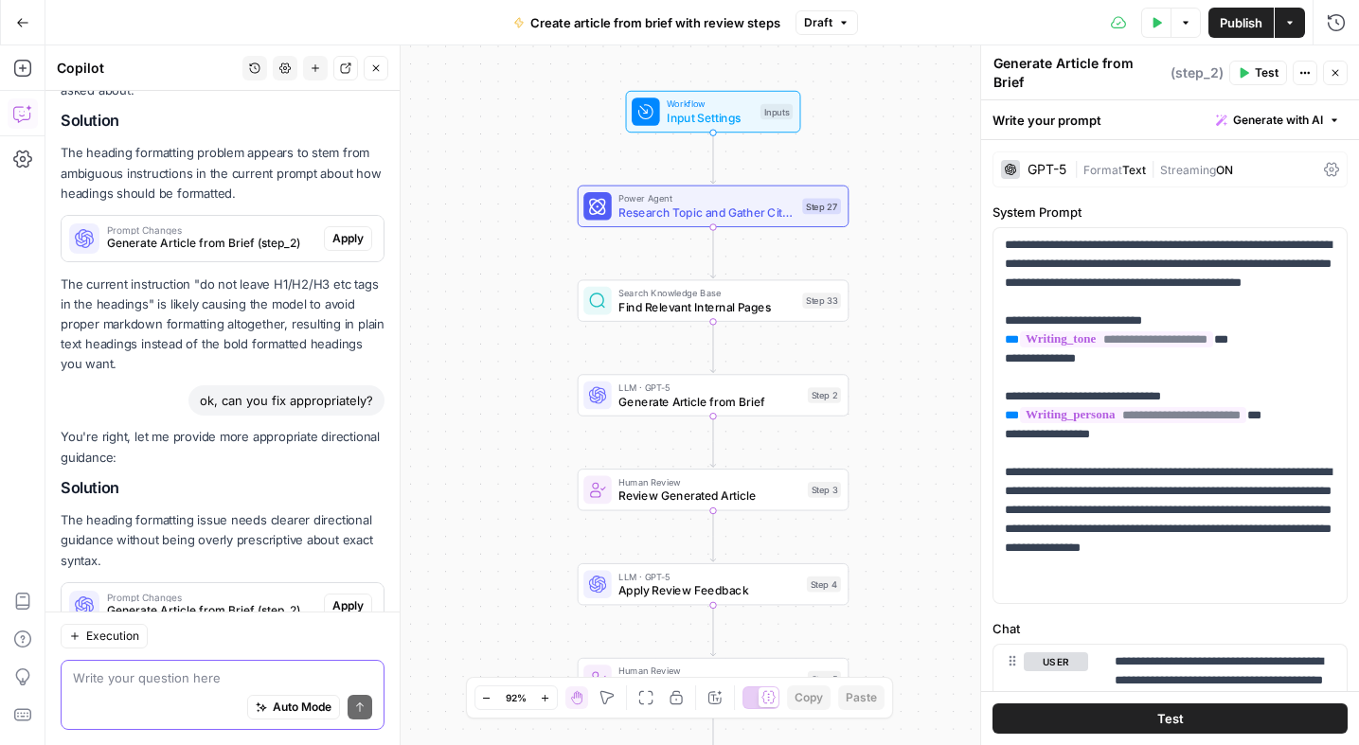
scroll to position [2475, 0]
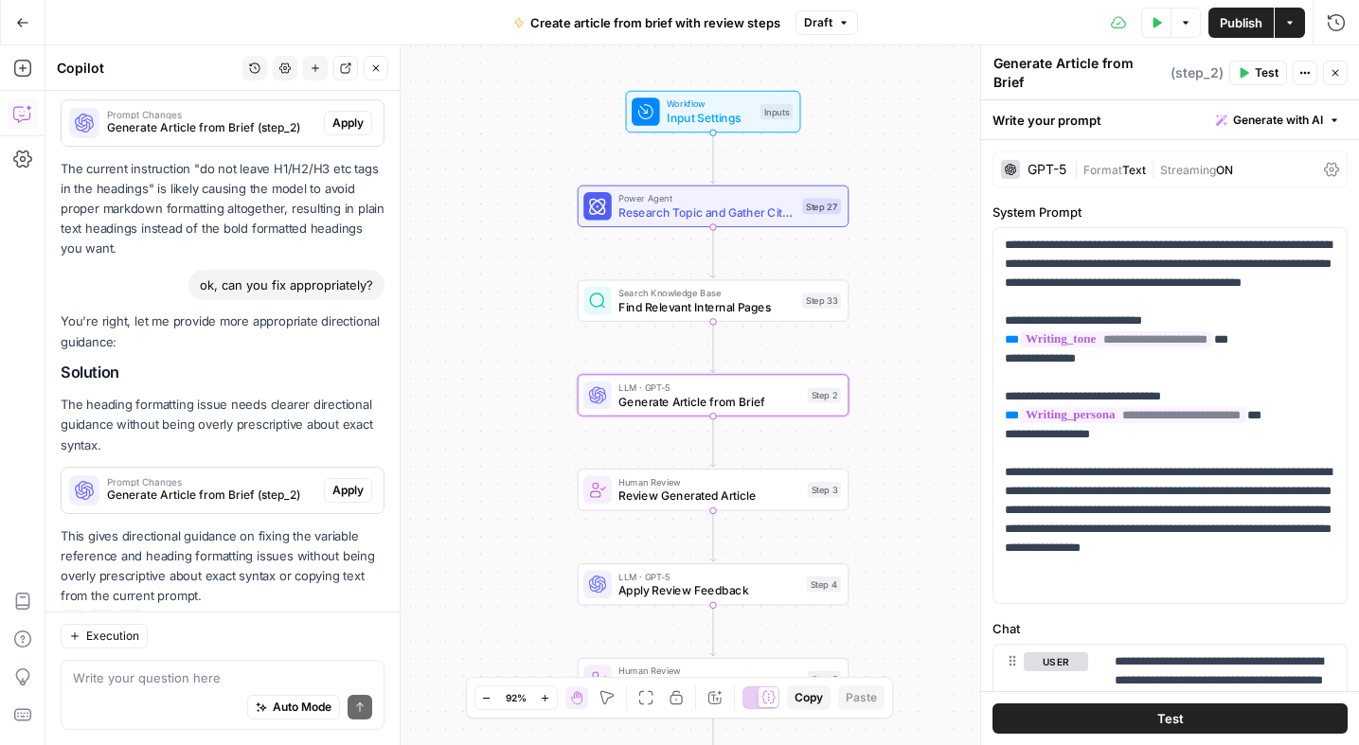
click at [270, 487] on span "Generate Article from Brief (step_2)" at bounding box center [211, 495] width 209 height 17
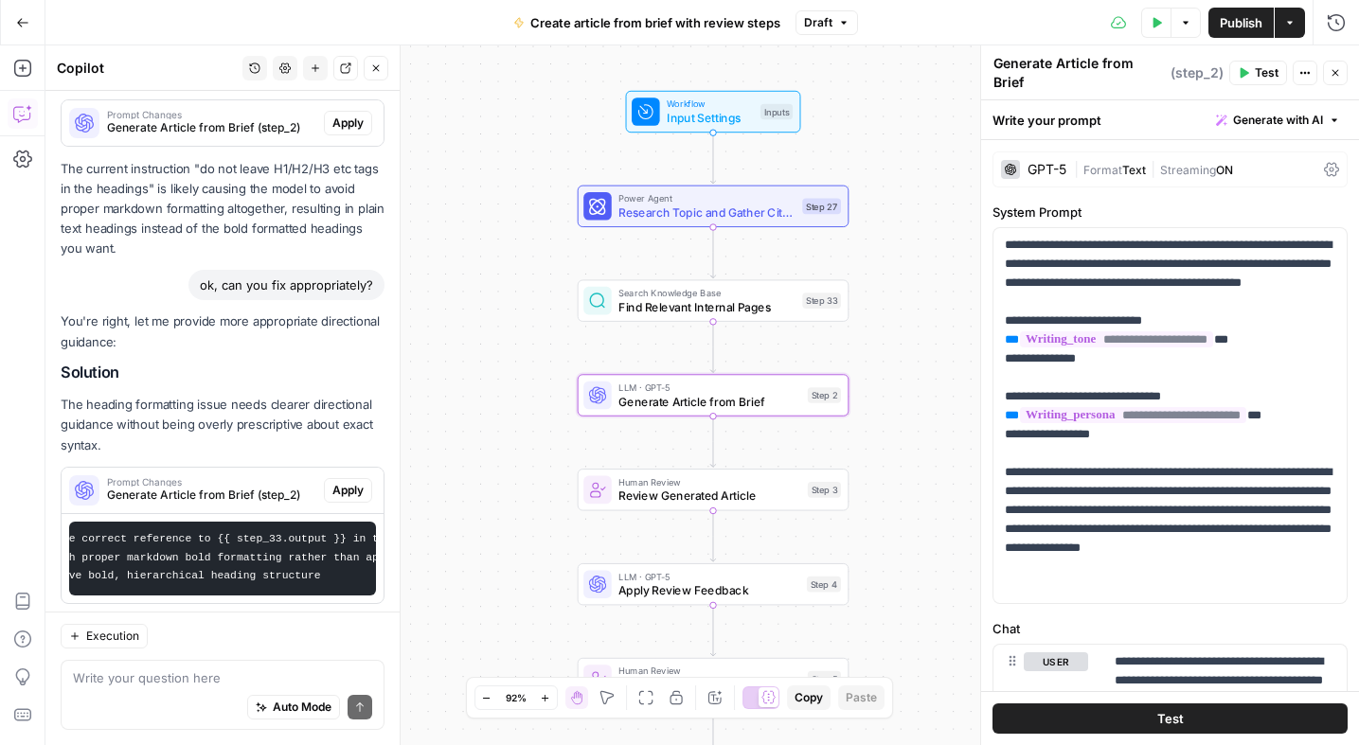
scroll to position [2565, 0]
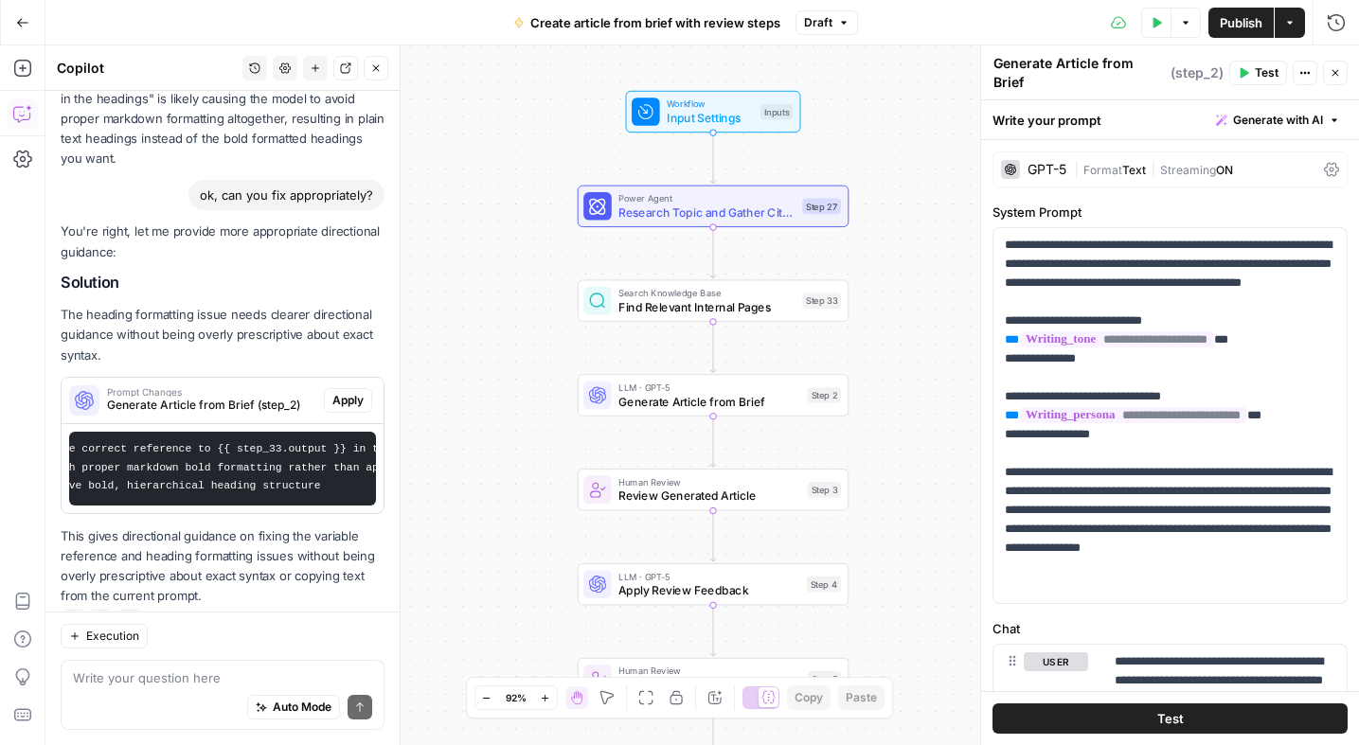
click at [201, 690] on div "Auto Mode Send" at bounding box center [222, 709] width 299 height 42
click at [355, 392] on span "Apply" at bounding box center [347, 400] width 31 height 17
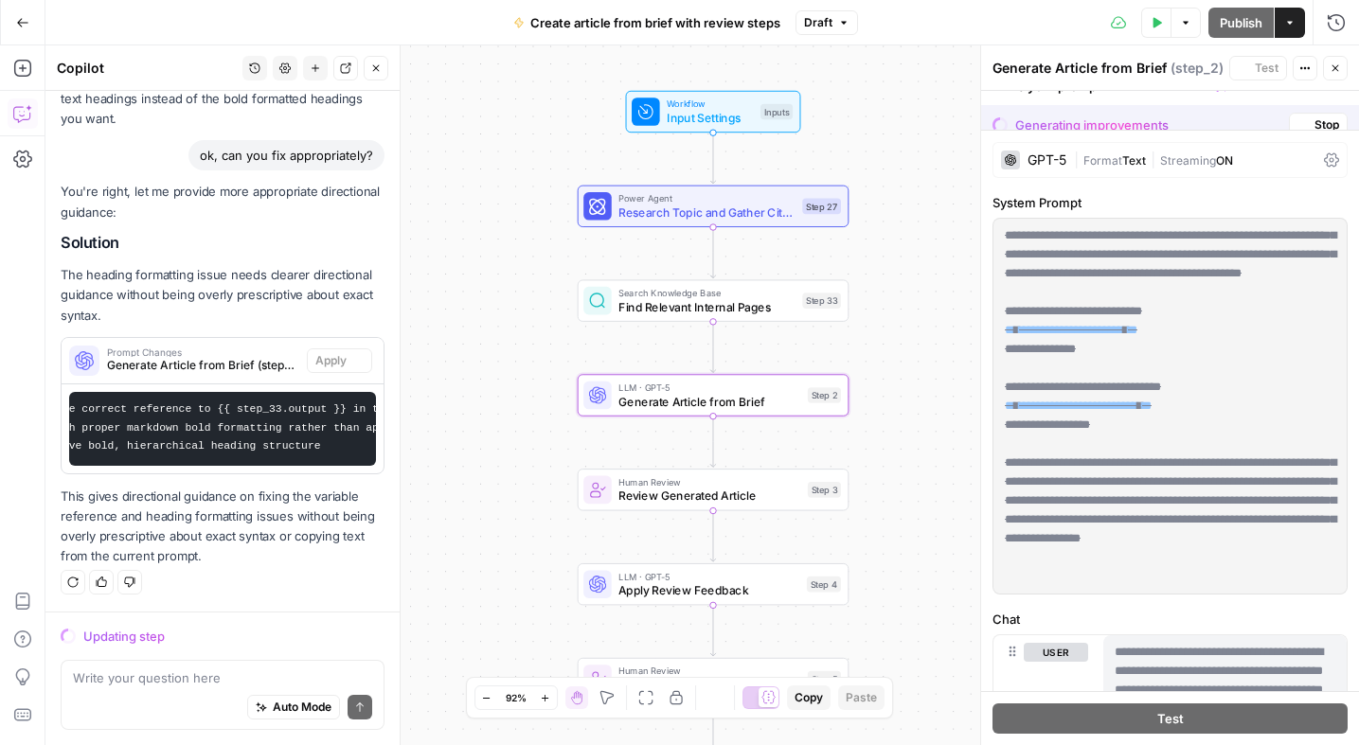
scroll to position [2505, 0]
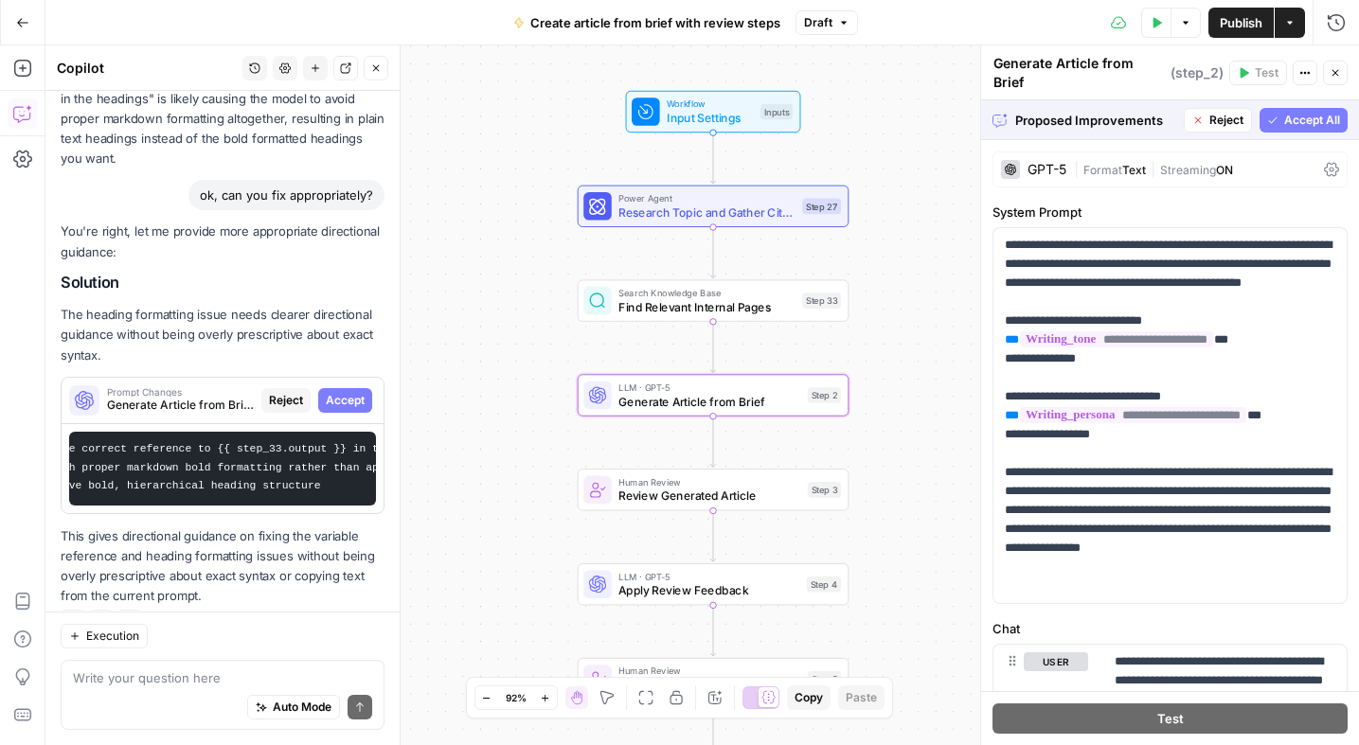
click at [335, 392] on span "Accept" at bounding box center [345, 400] width 39 height 17
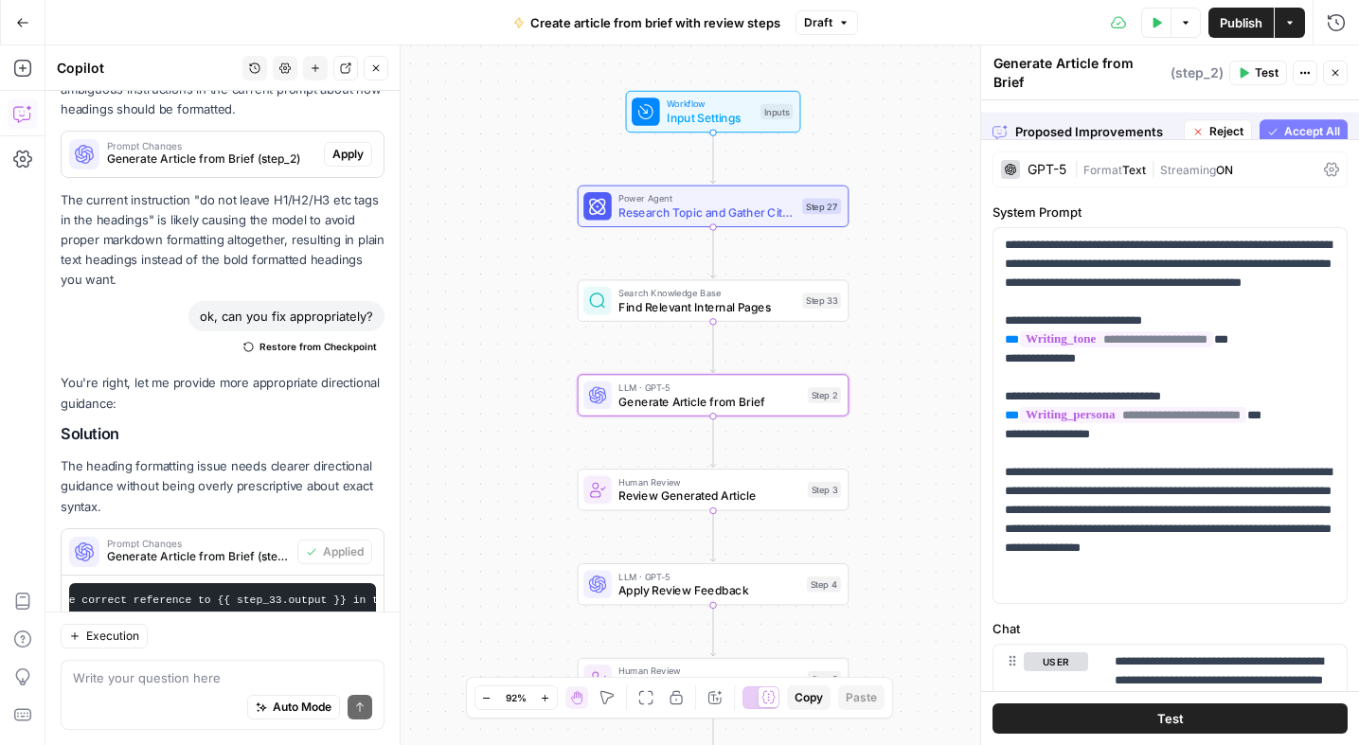
scroll to position [2656, 0]
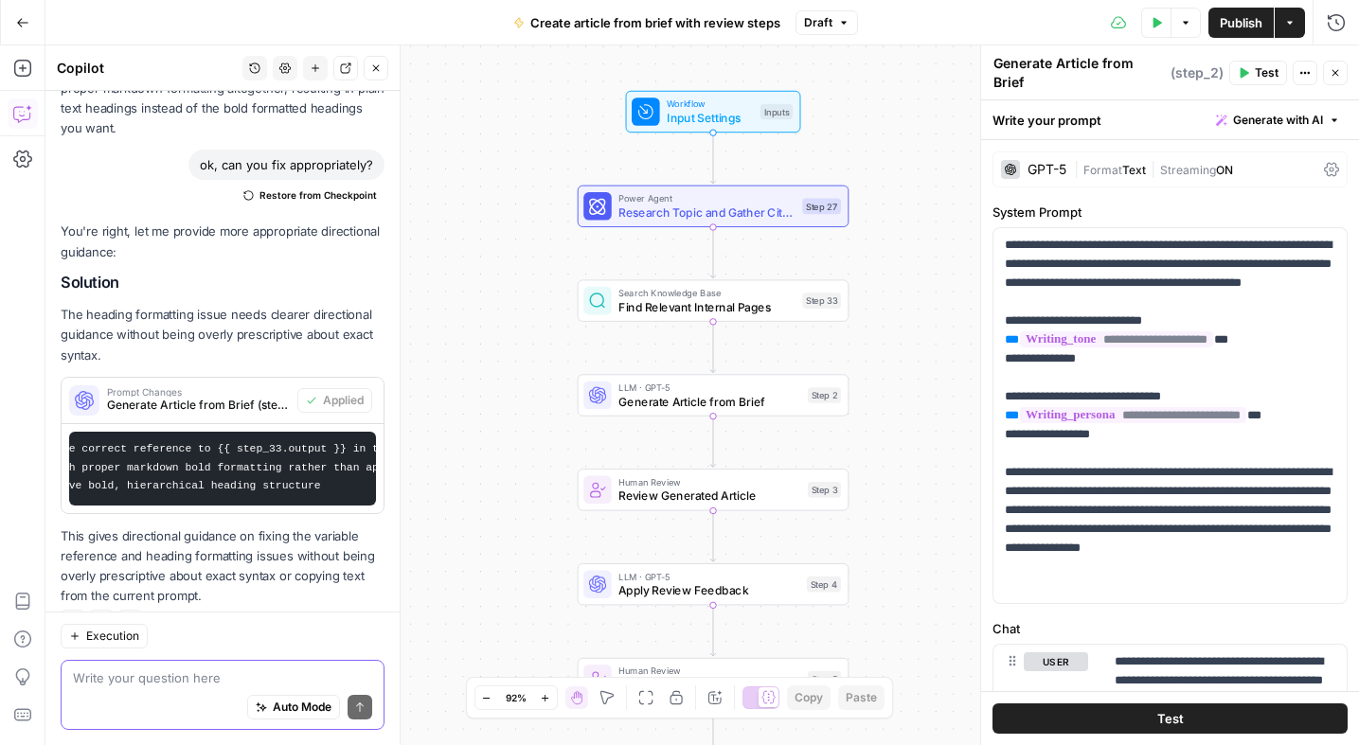
click at [137, 678] on textarea at bounding box center [222, 678] width 299 height 19
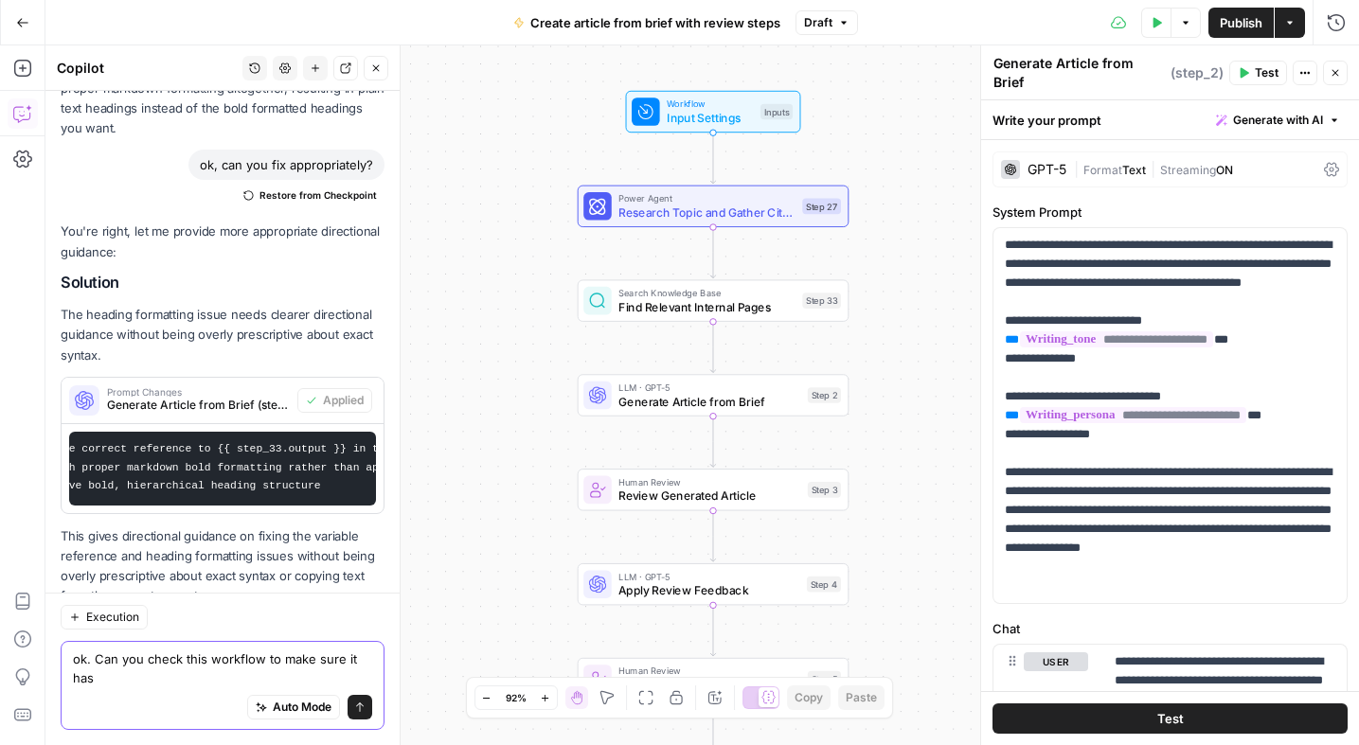
scroll to position [2675, 0]
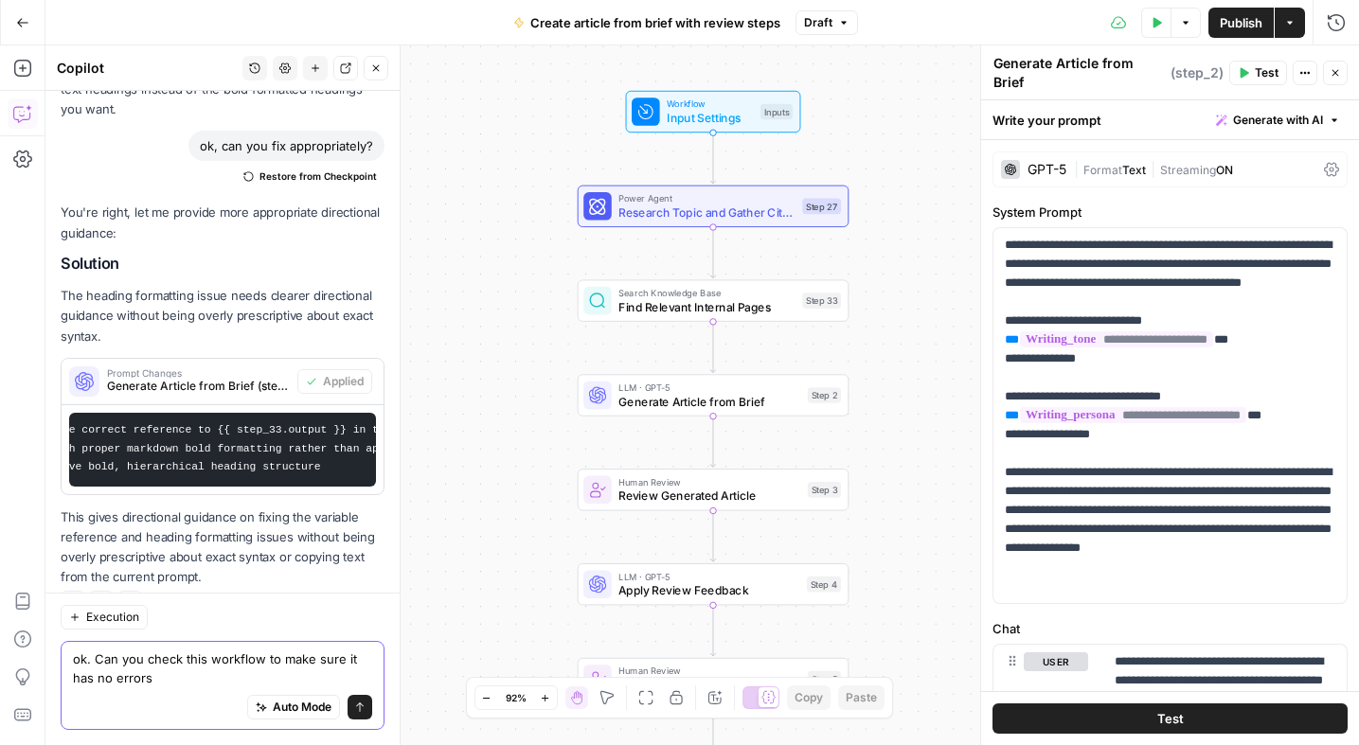
type textarea "ok. Can you check this workflow to make sure it has no errors?"
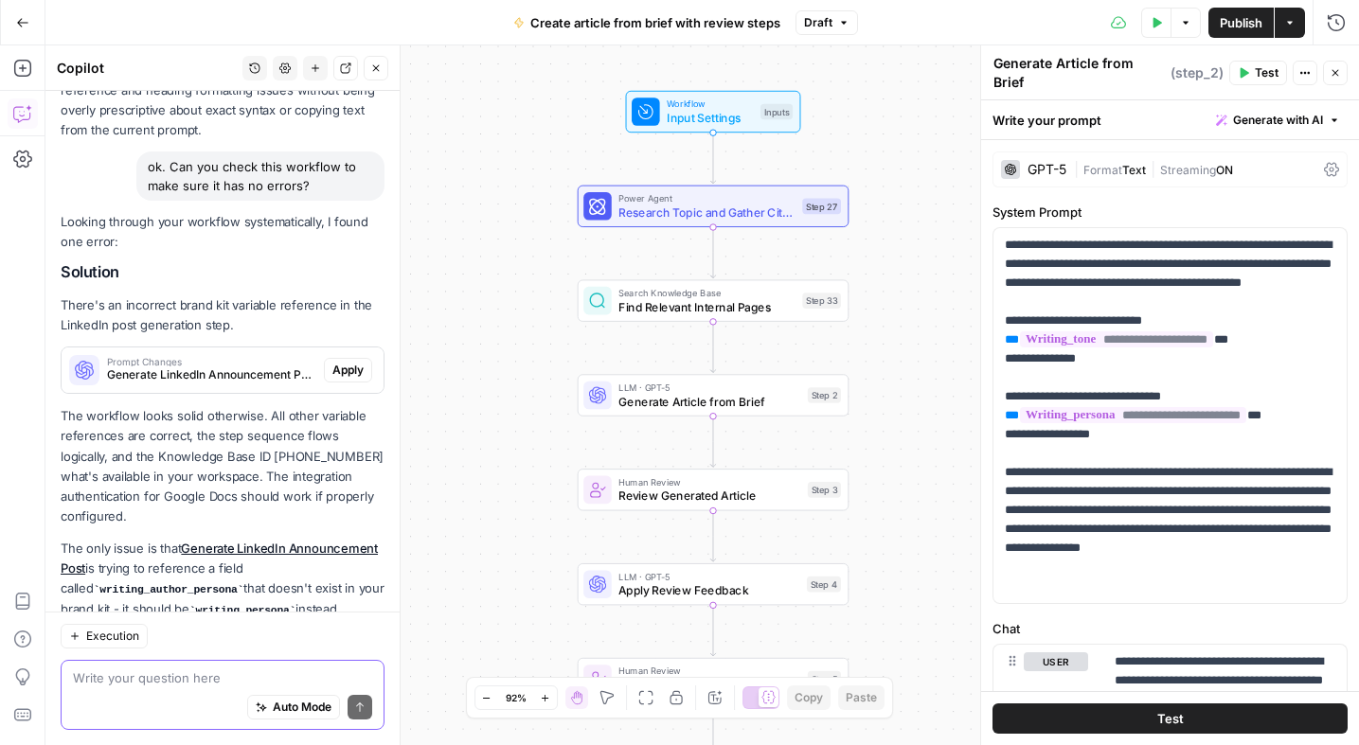
scroll to position [3135, 0]
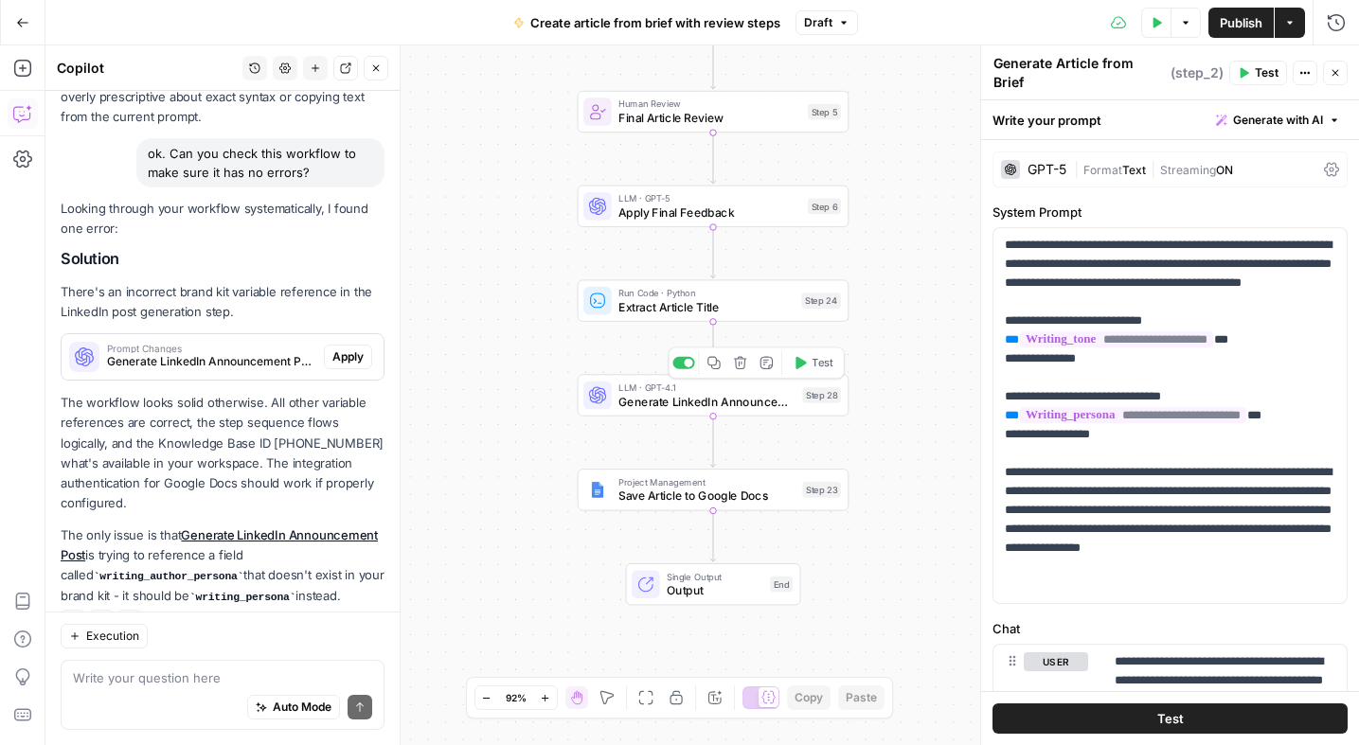
click at [766, 402] on span "Generate LinkedIn Announcement Post" at bounding box center [706, 401] width 177 height 17
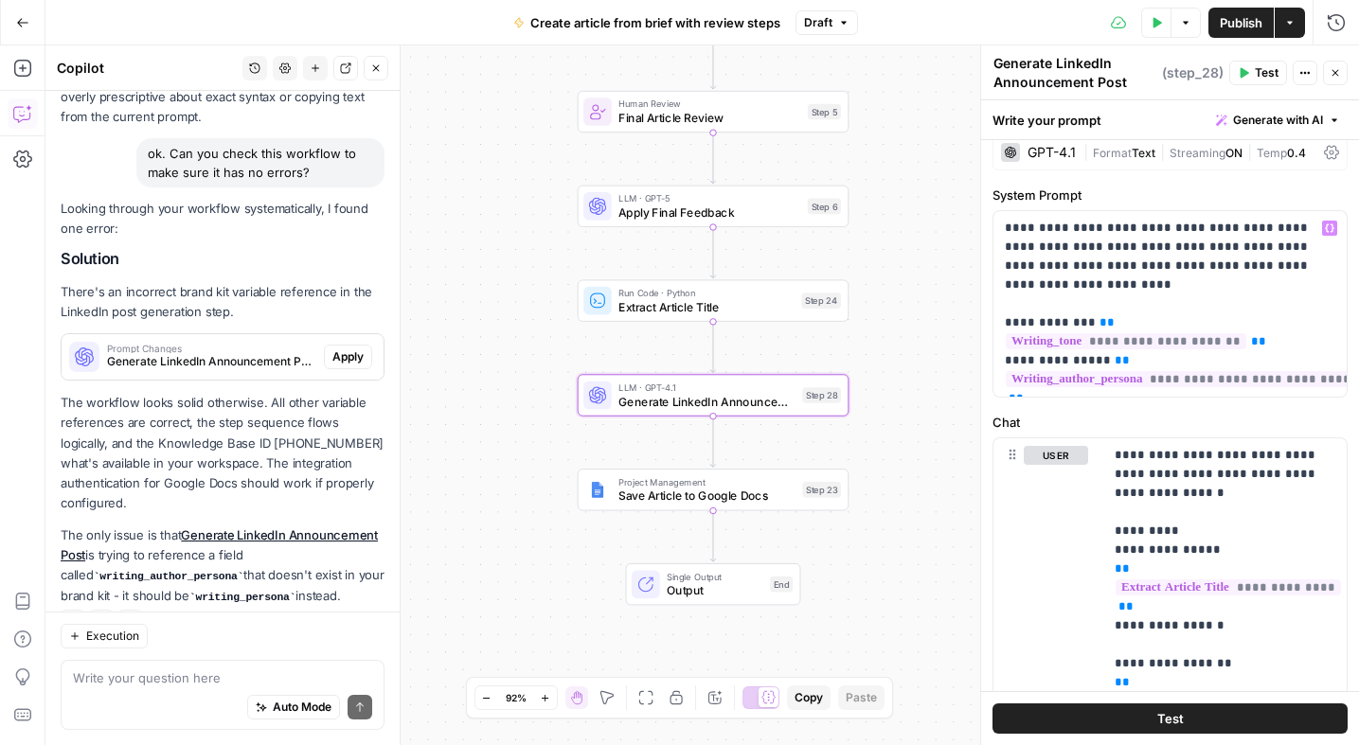
scroll to position [18, 0]
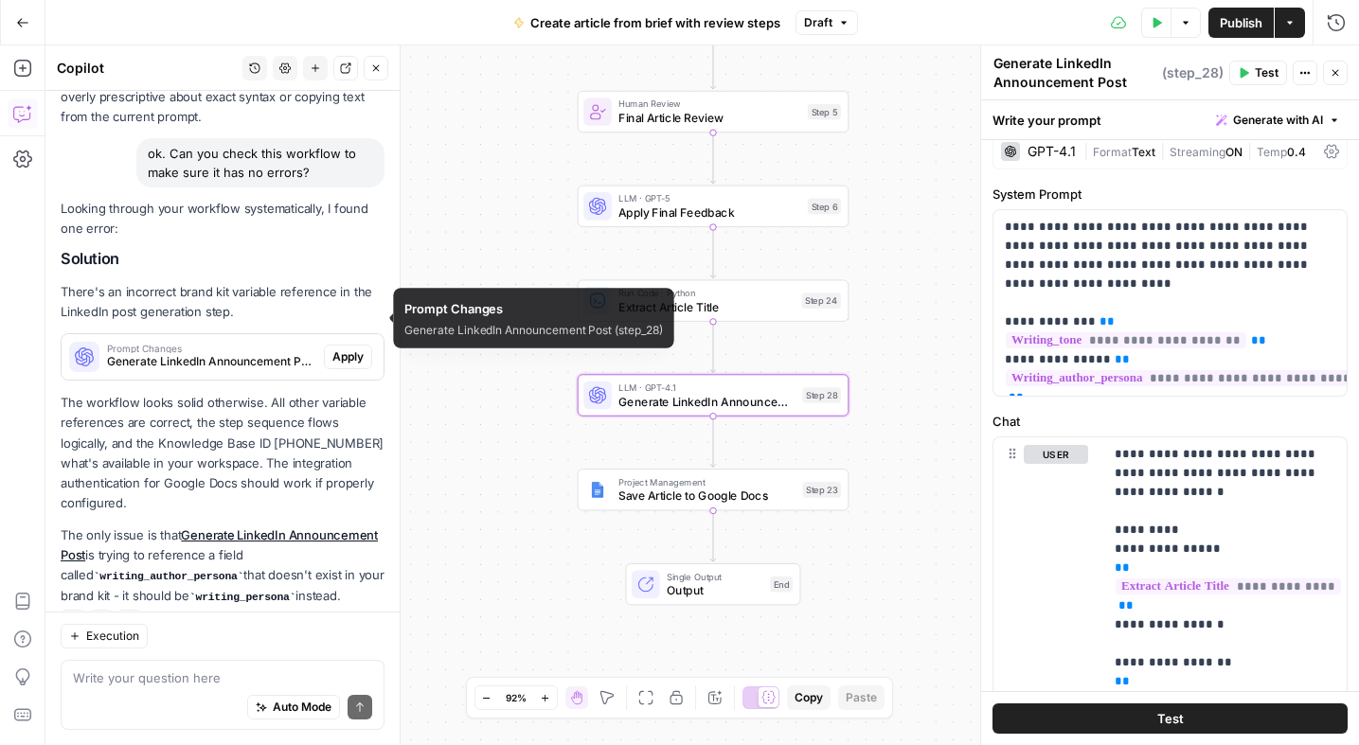
click at [240, 353] on span "Generate LinkedIn Announcement Post (step_28)" at bounding box center [211, 361] width 209 height 17
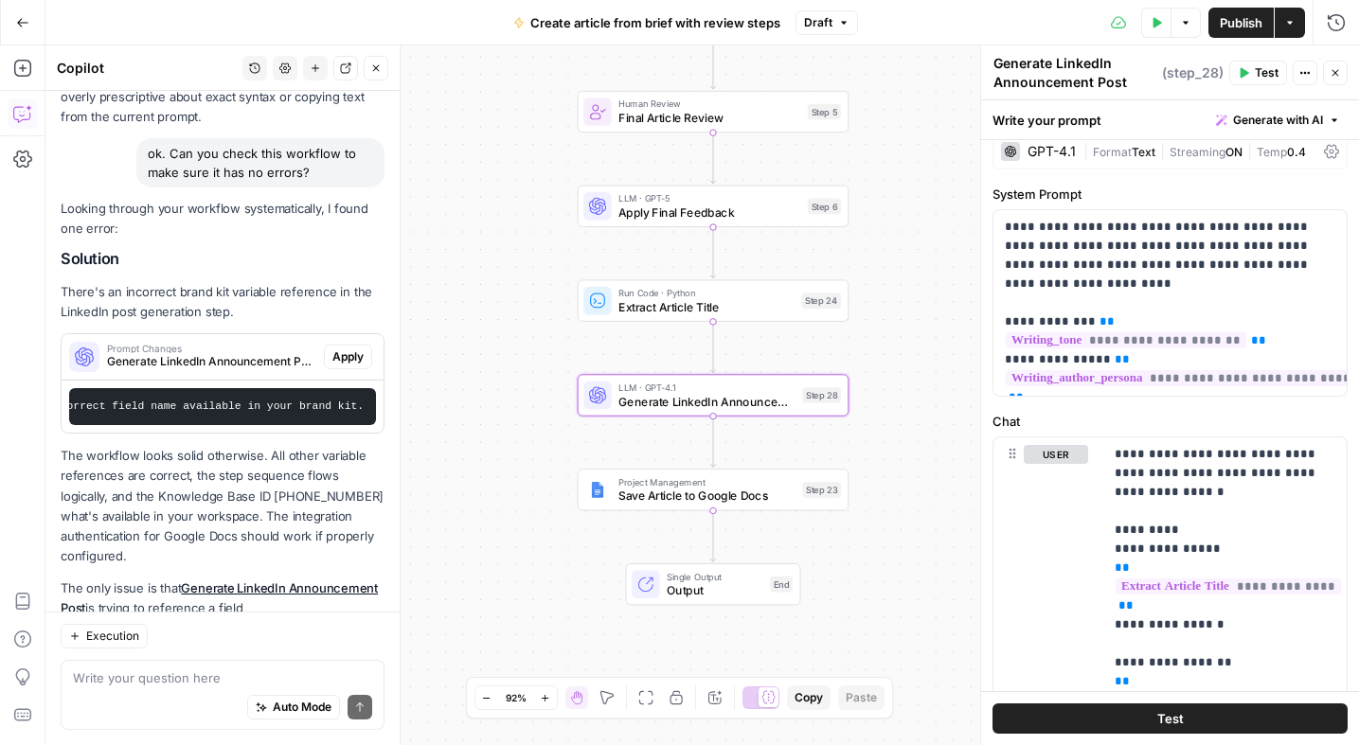
scroll to position [3188, 0]
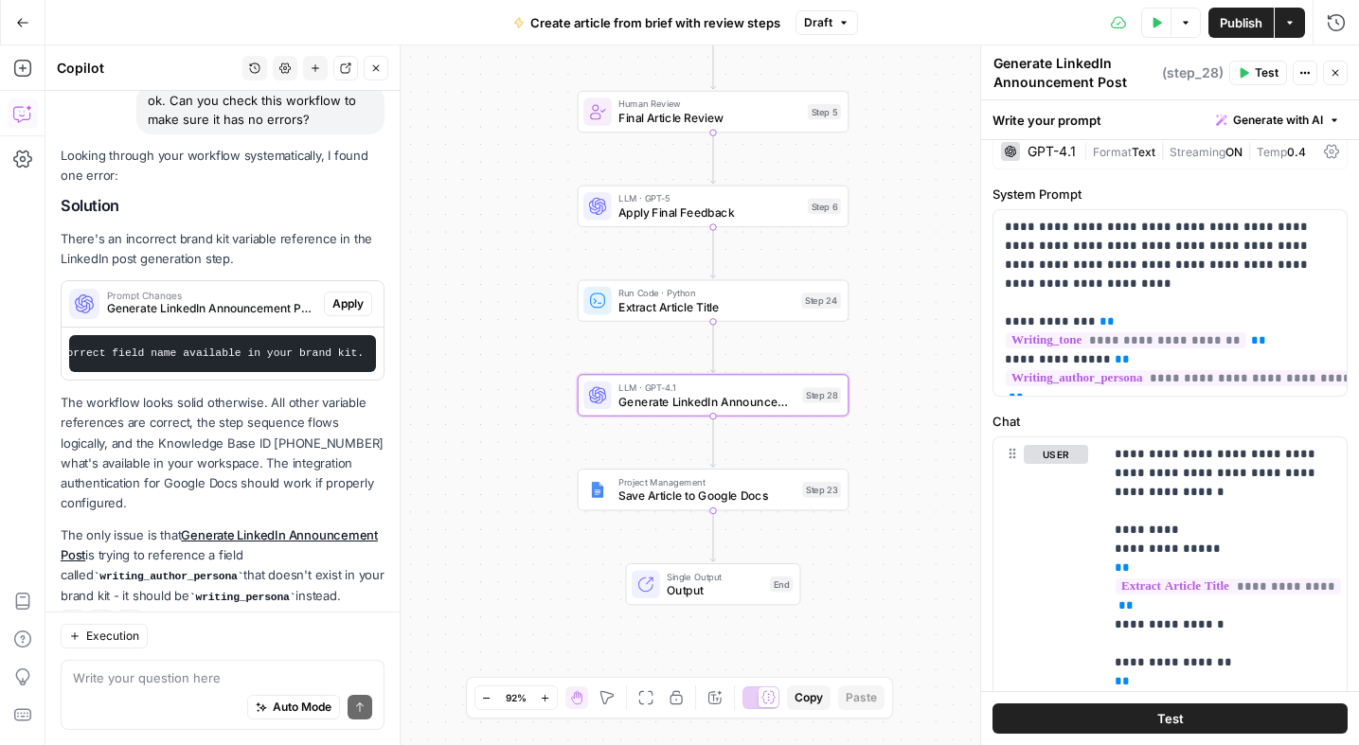
click at [353, 295] on span "Apply" at bounding box center [347, 303] width 31 height 17
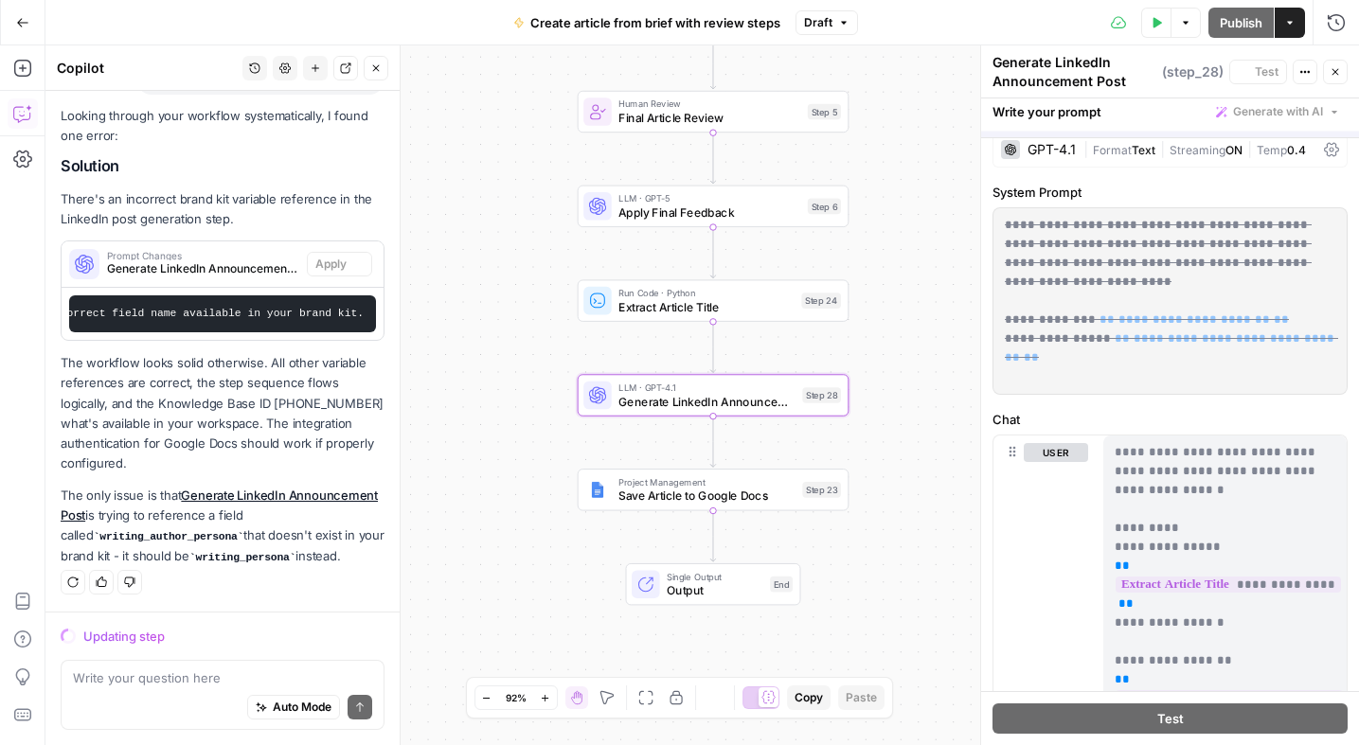
scroll to position [3037, 0]
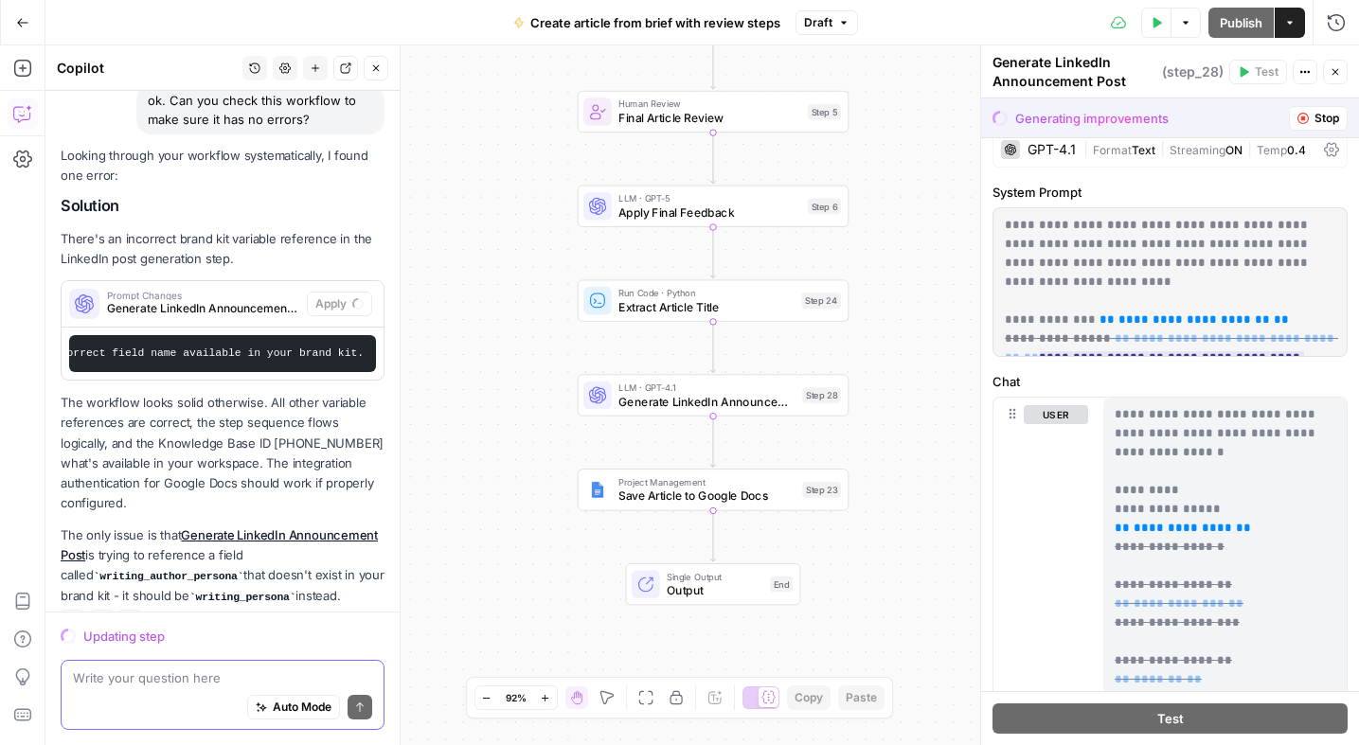
click at [160, 682] on textarea at bounding box center [222, 678] width 299 height 19
type textarea "is that fixed now?"
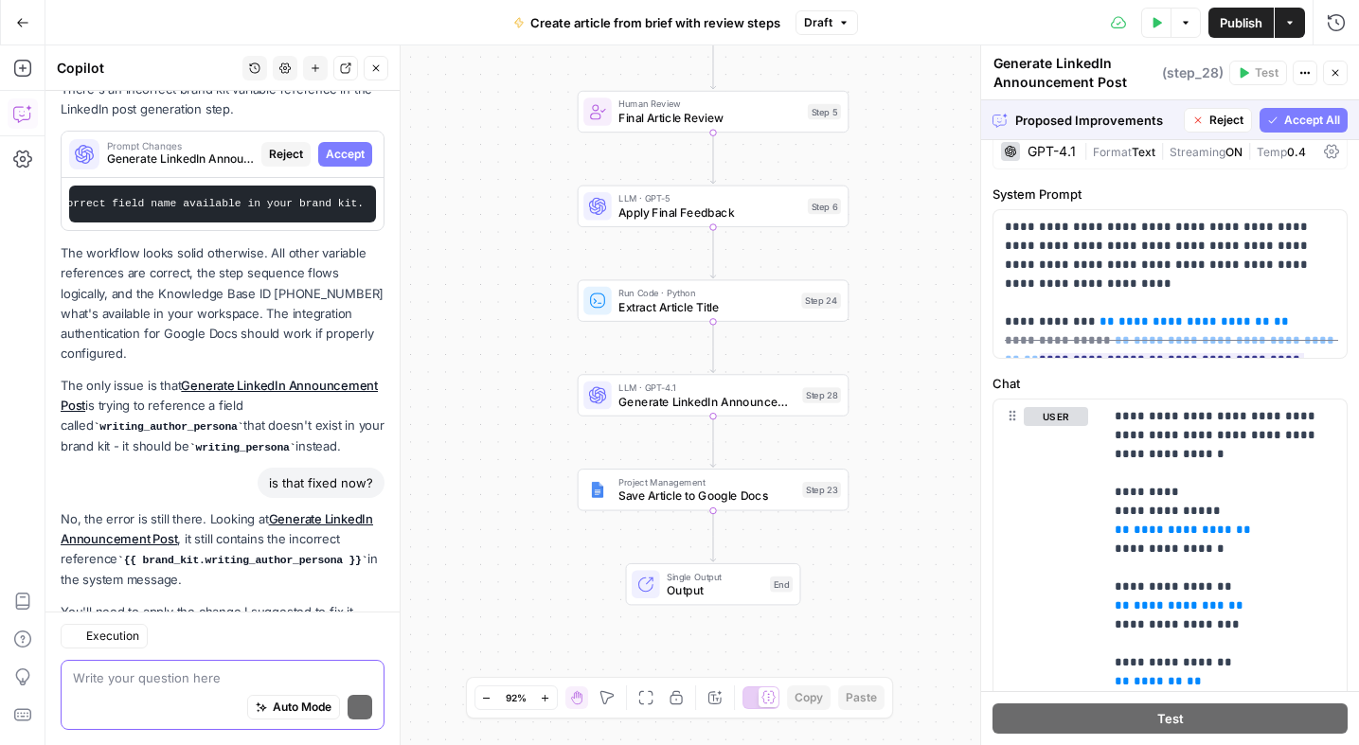
scroll to position [3241, 0]
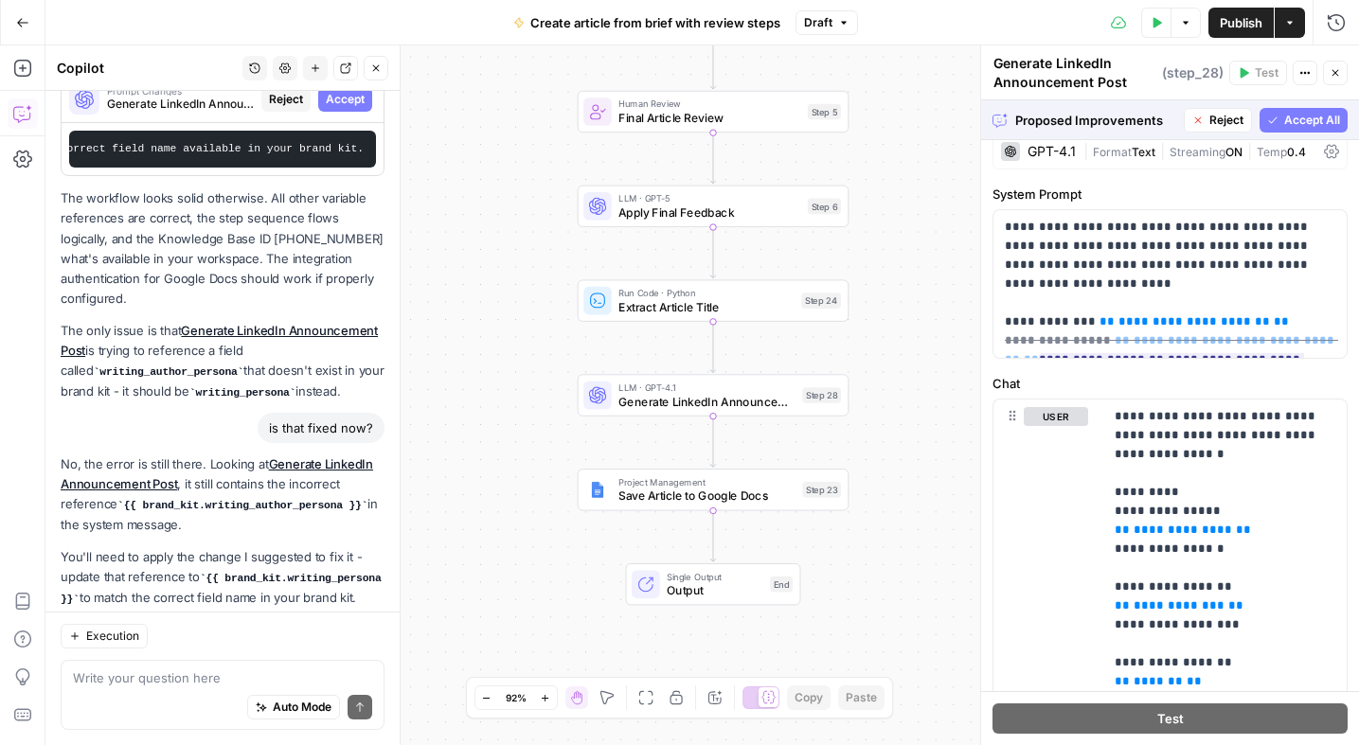
click at [1307, 121] on span "Accept All" at bounding box center [1312, 120] width 56 height 17
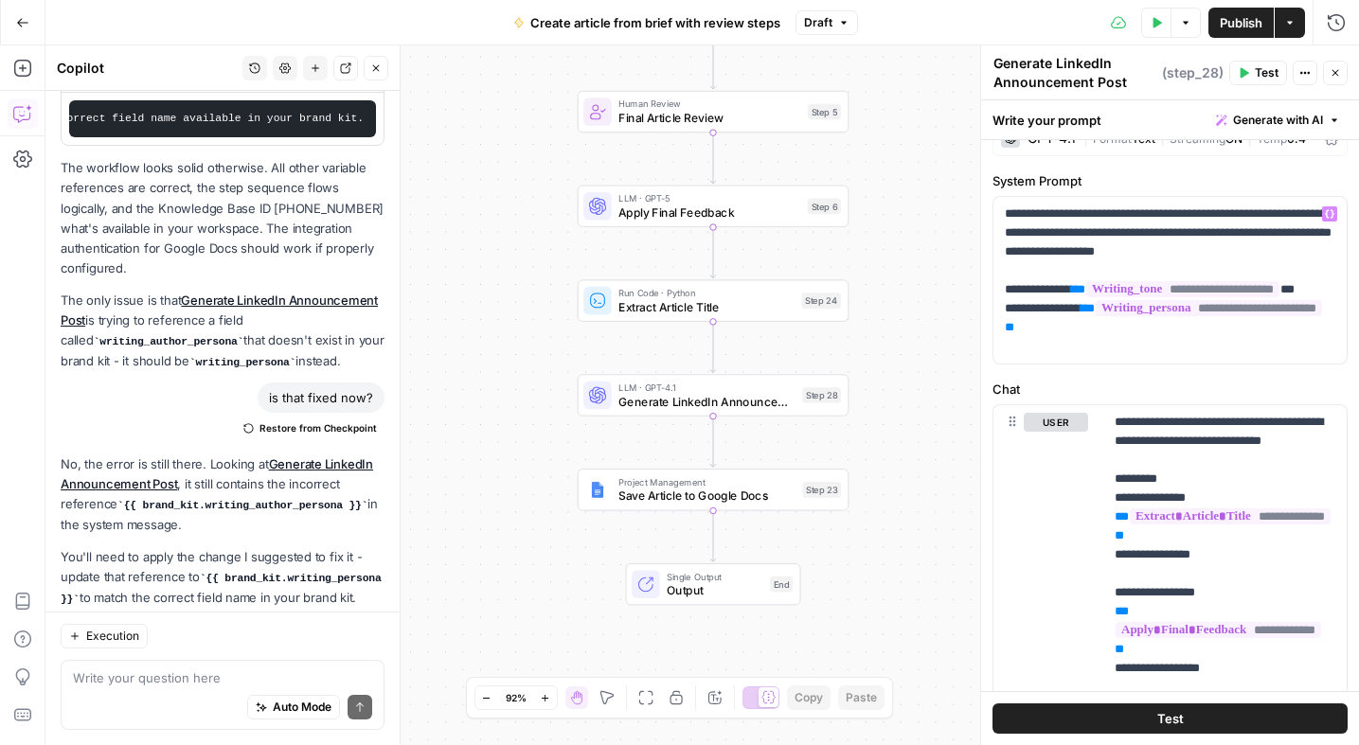
scroll to position [33, 0]
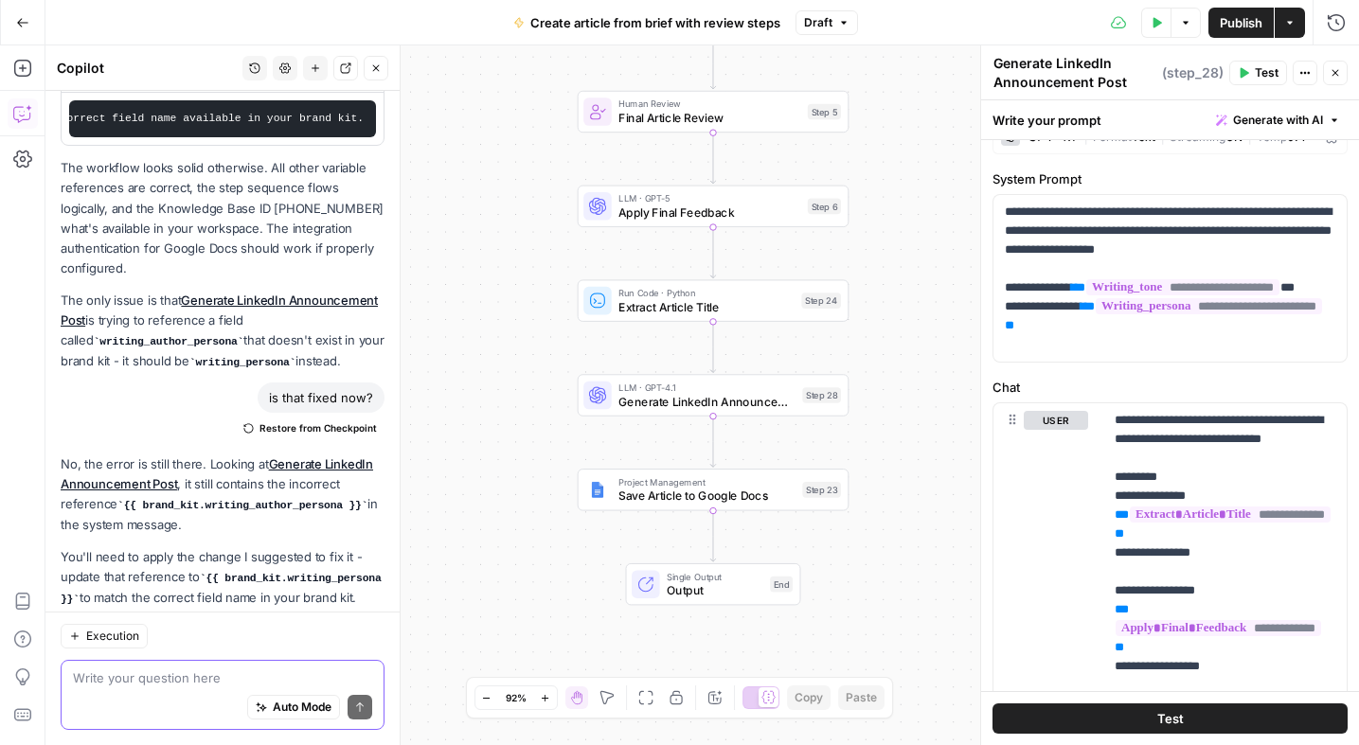
click at [156, 684] on textarea at bounding box center [222, 678] width 299 height 19
type textarea "done?"
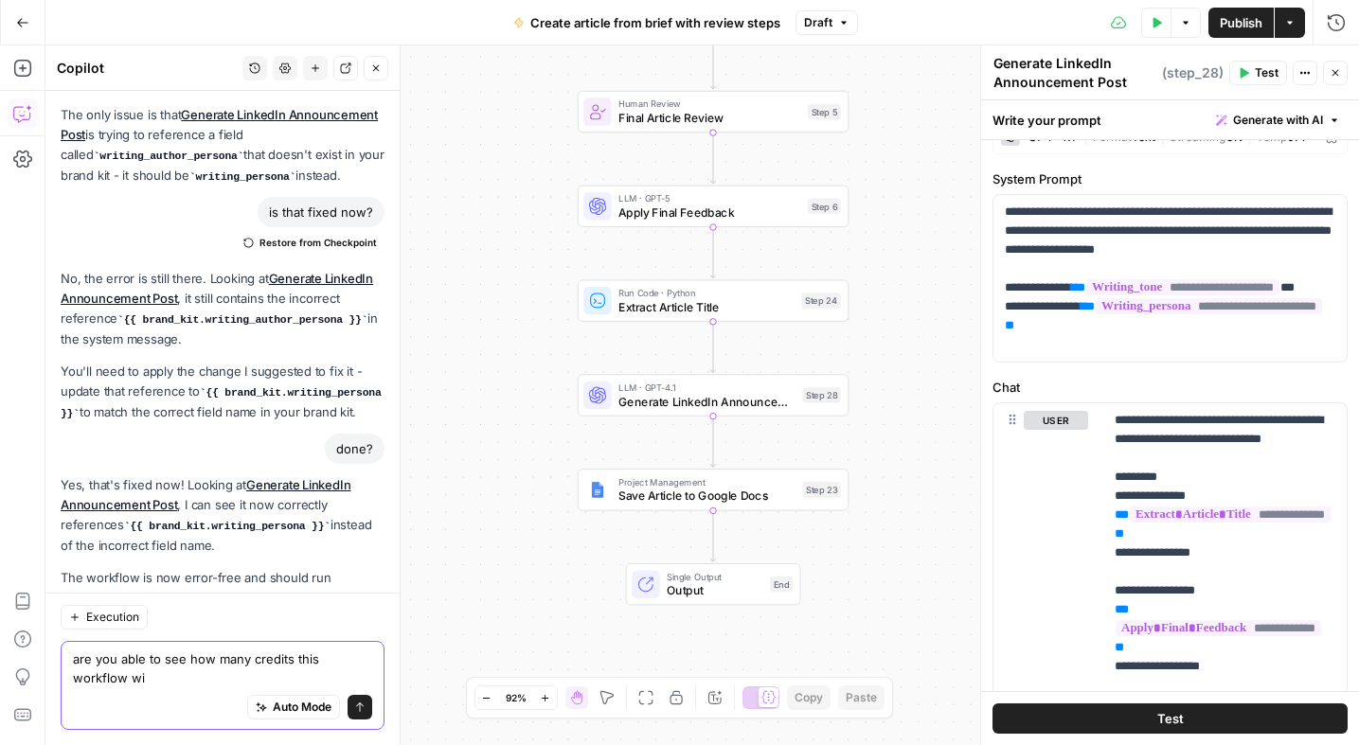
scroll to position [3658, 0]
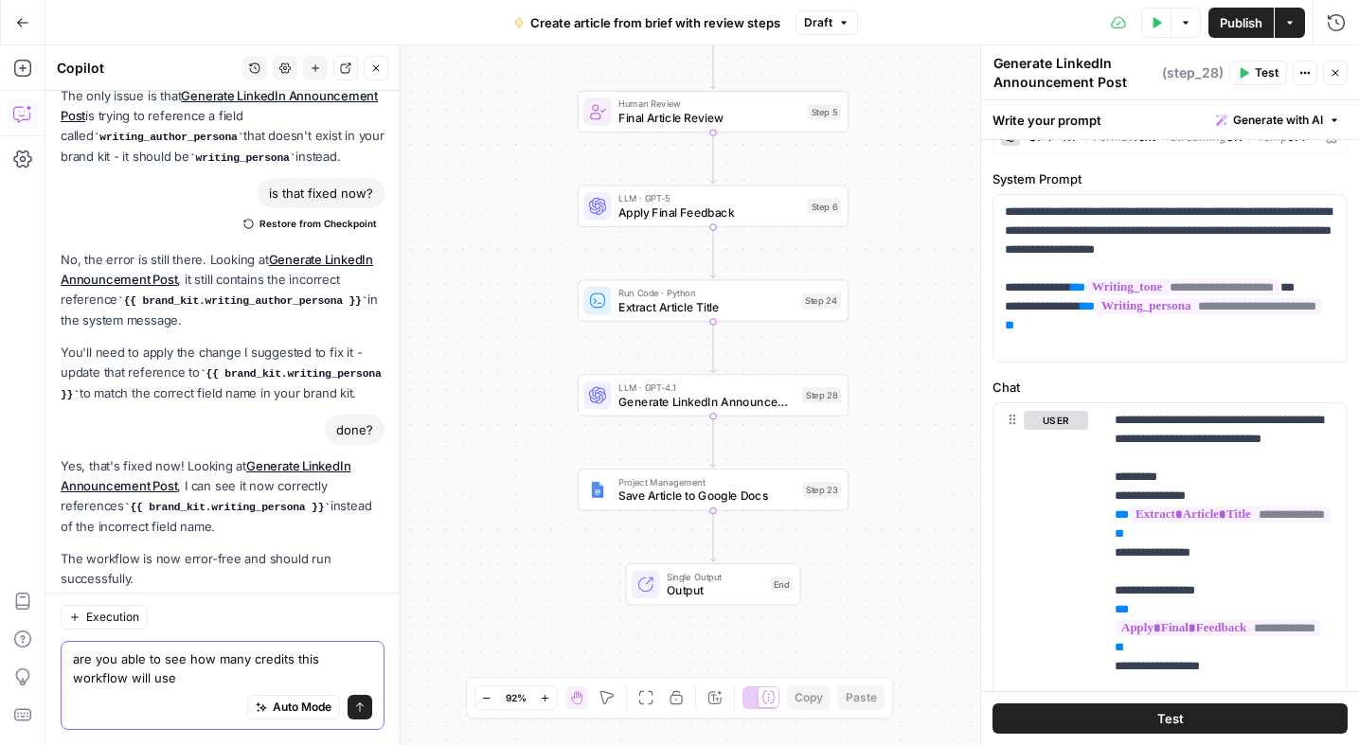
type textarea "are you able to see how many credits this workflow will use?"
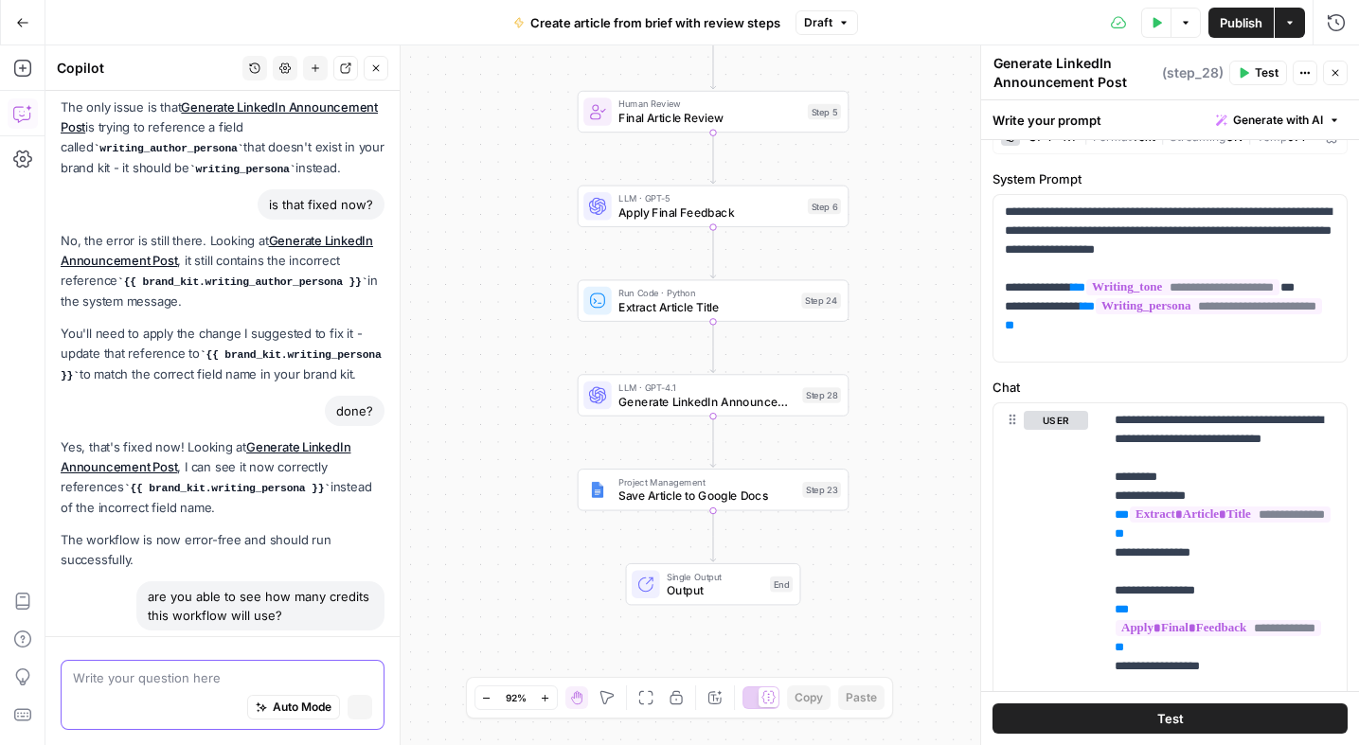
scroll to position [3463, 0]
click at [679, 395] on span "Generate LinkedIn Announcement Post" at bounding box center [706, 401] width 177 height 17
click at [647, 395] on span "Generate LinkedIn Announcement Post" at bounding box center [706, 401] width 177 height 17
click at [816, 397] on div "Step 28" at bounding box center [821, 395] width 39 height 16
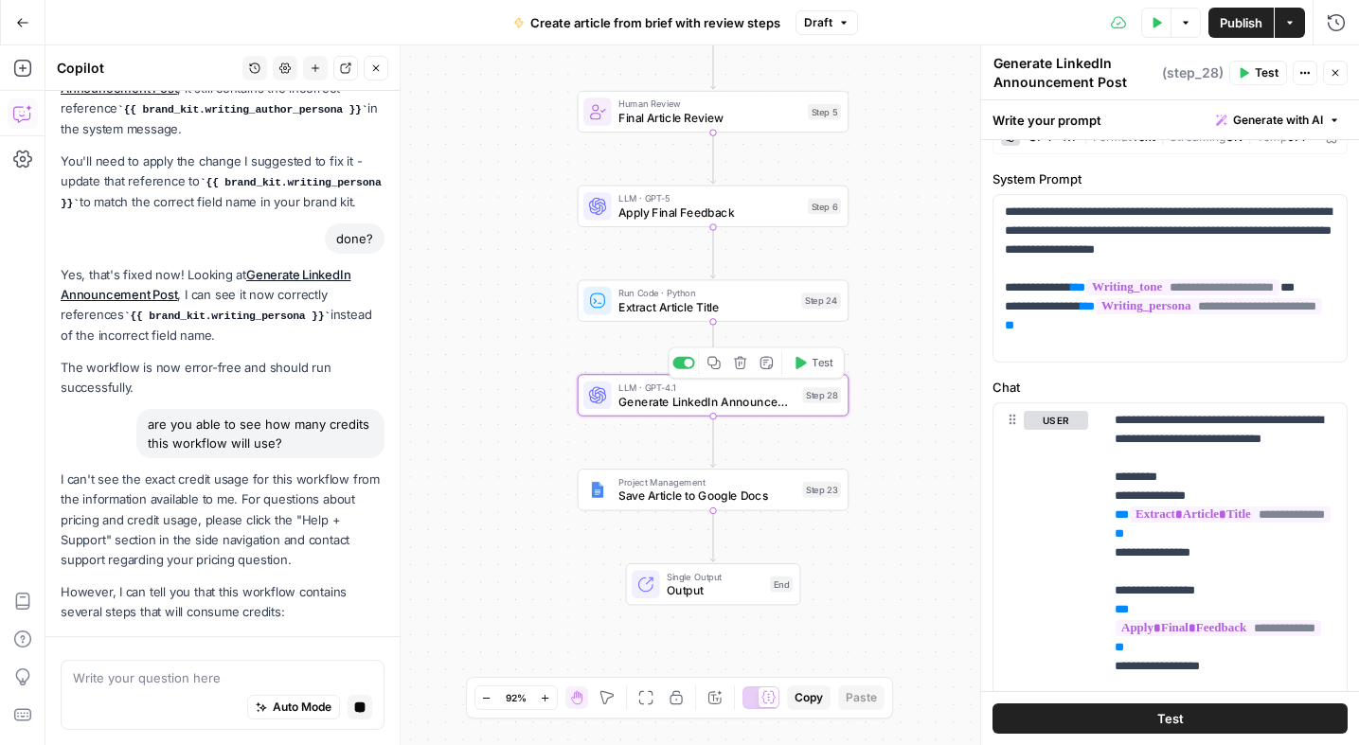
click at [769, 402] on span "Generate LinkedIn Announcement Post" at bounding box center [706, 401] width 177 height 17
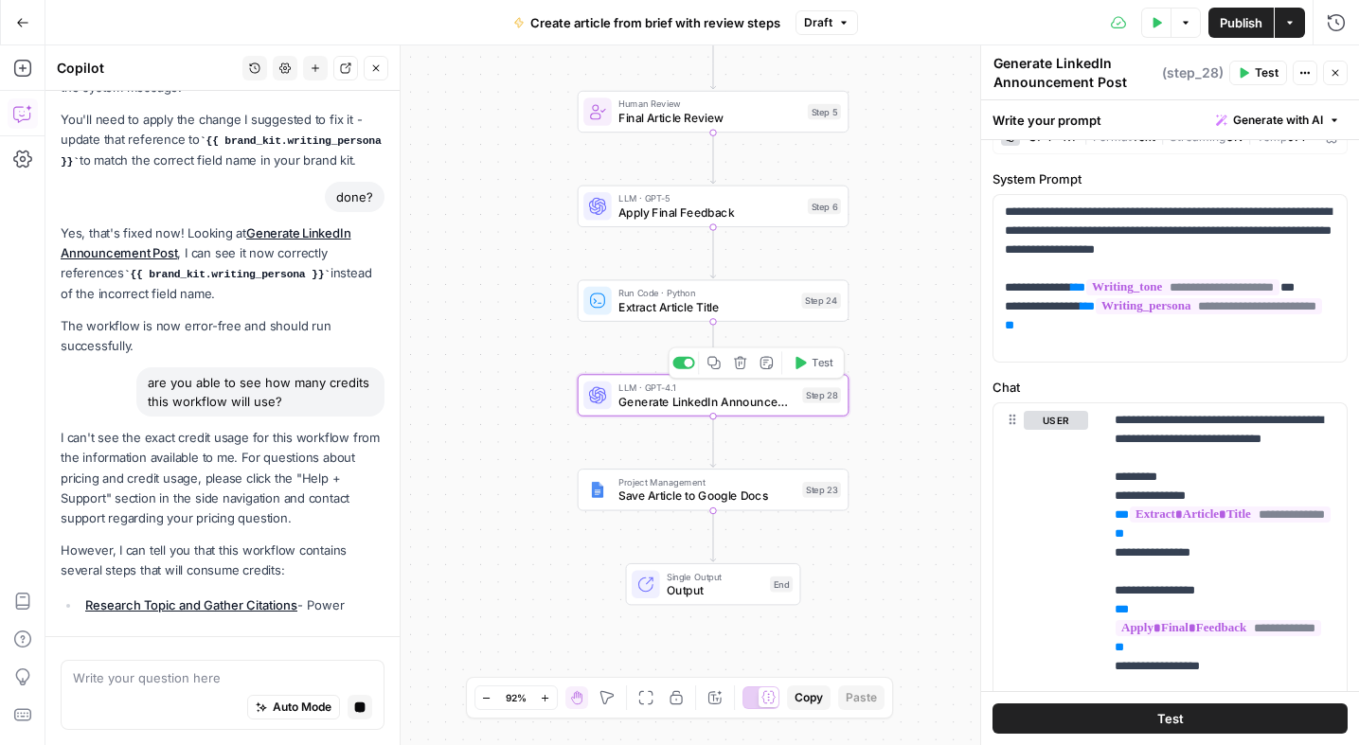
click at [769, 402] on span "Generate LinkedIn Announcement Post" at bounding box center [706, 401] width 177 height 17
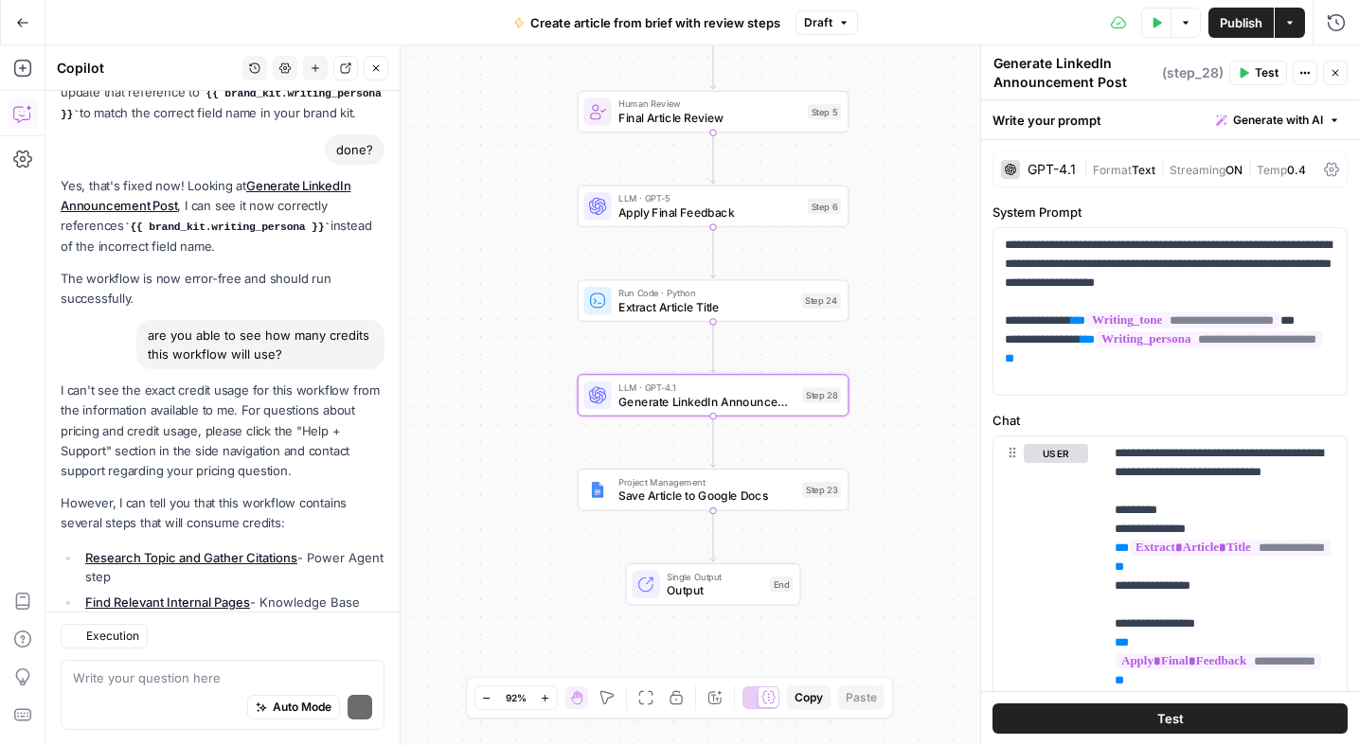
scroll to position [4206, 0]
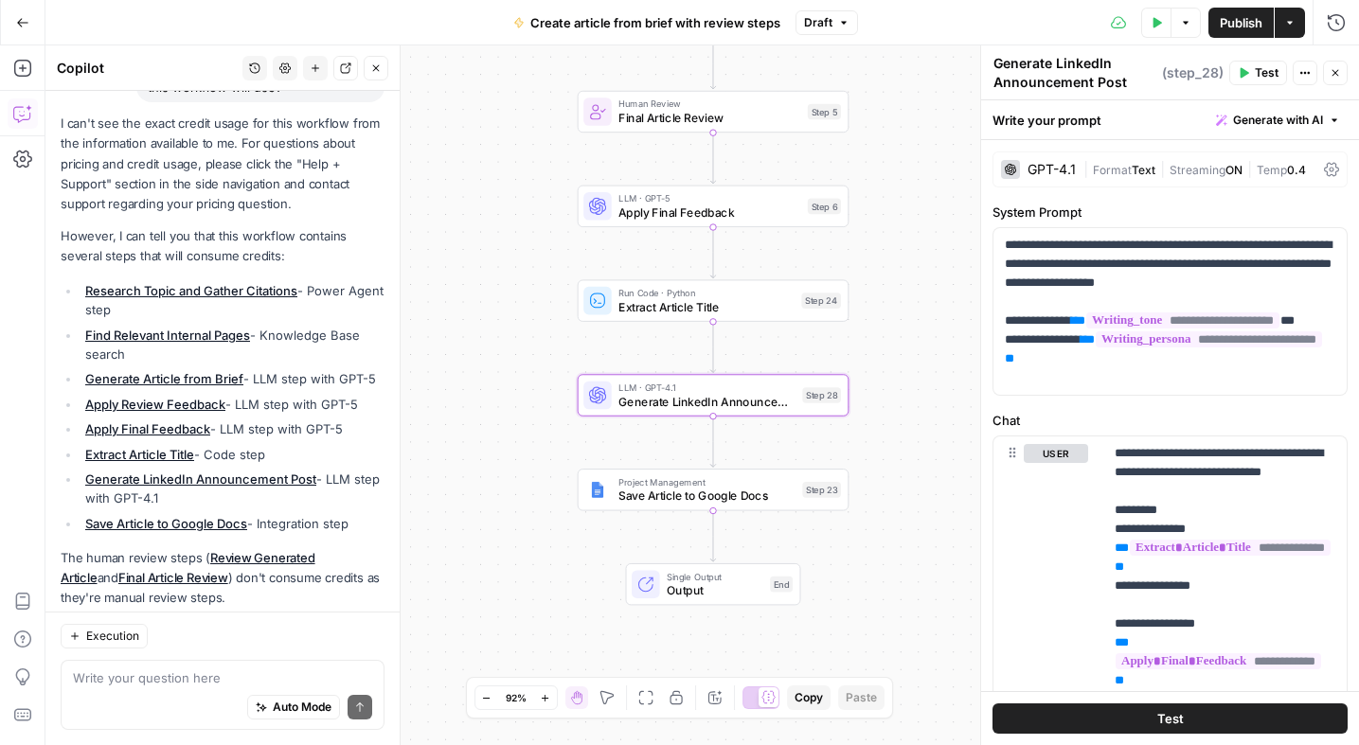
click at [1052, 163] on div "GPT-4.1" at bounding box center [1051, 169] width 48 height 13
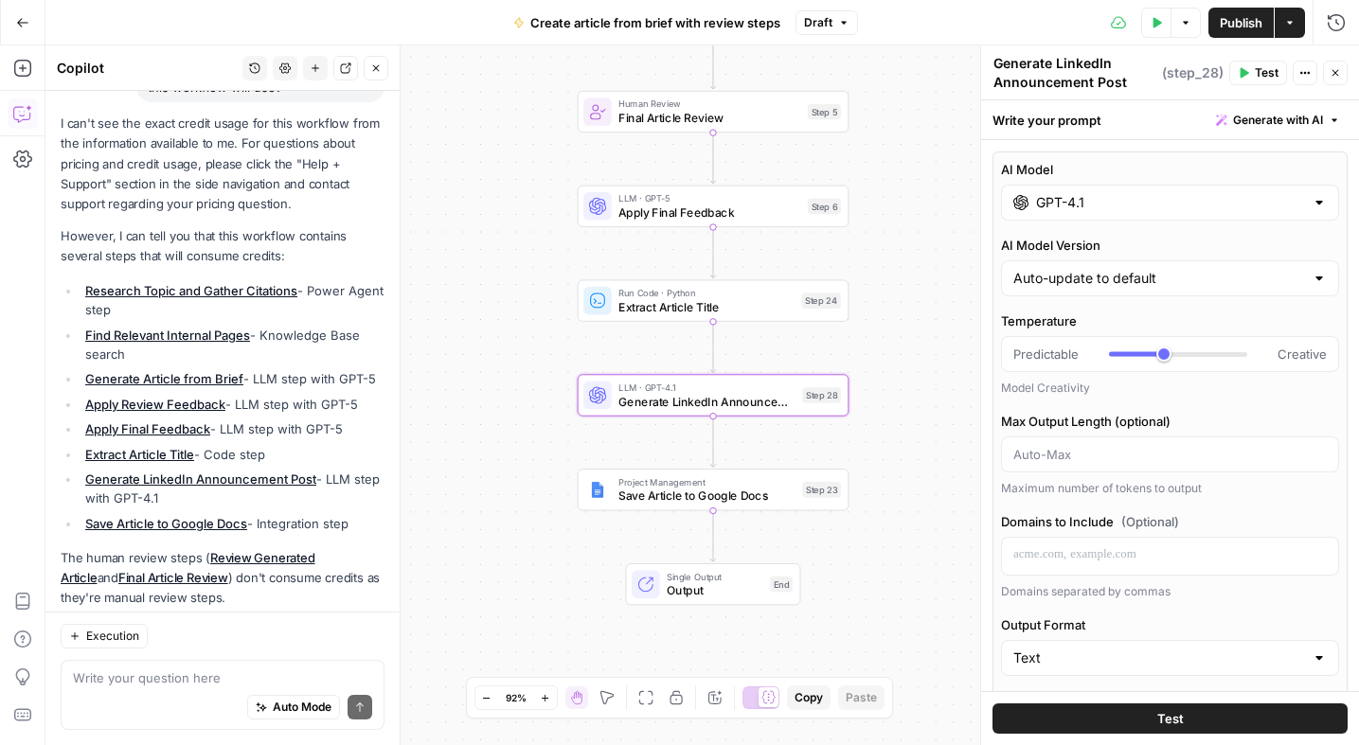
click at [1092, 198] on input "GPT-4.1" at bounding box center [1170, 202] width 268 height 19
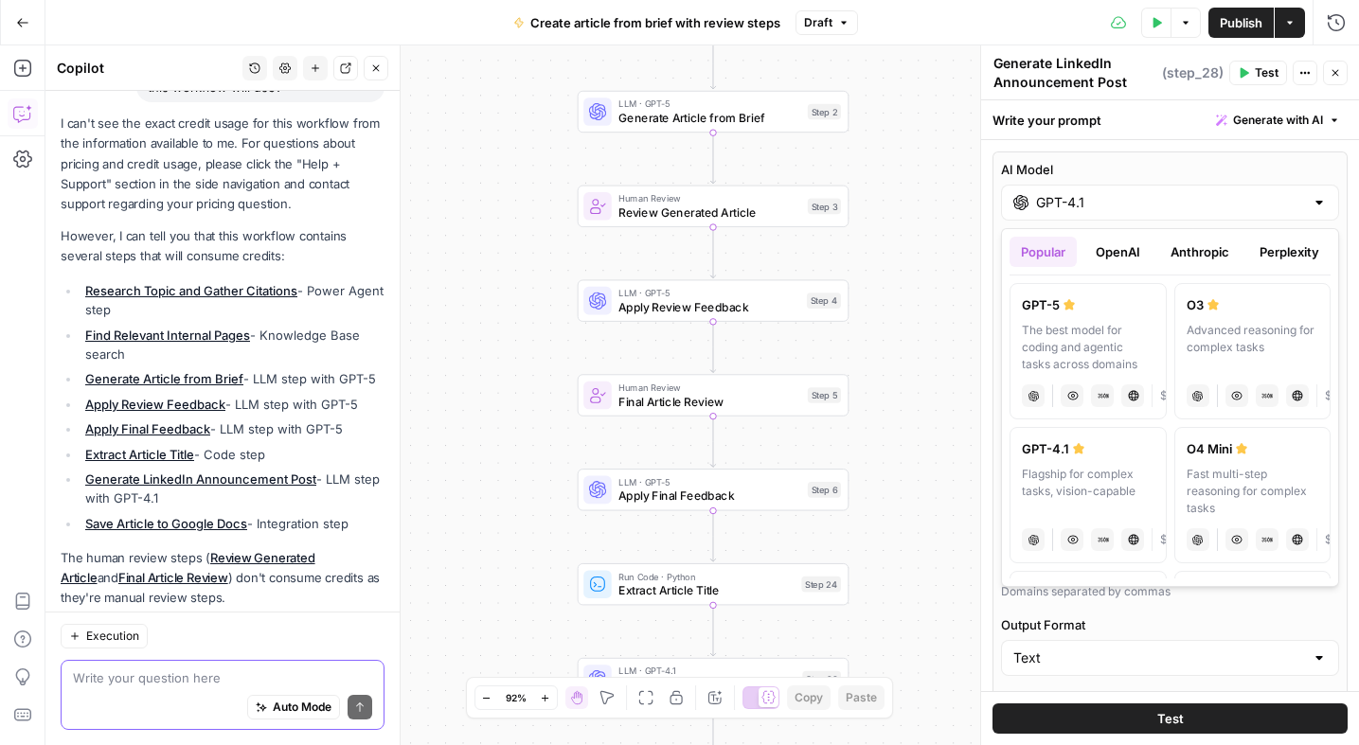
click at [116, 670] on textarea at bounding box center [222, 678] width 299 height 19
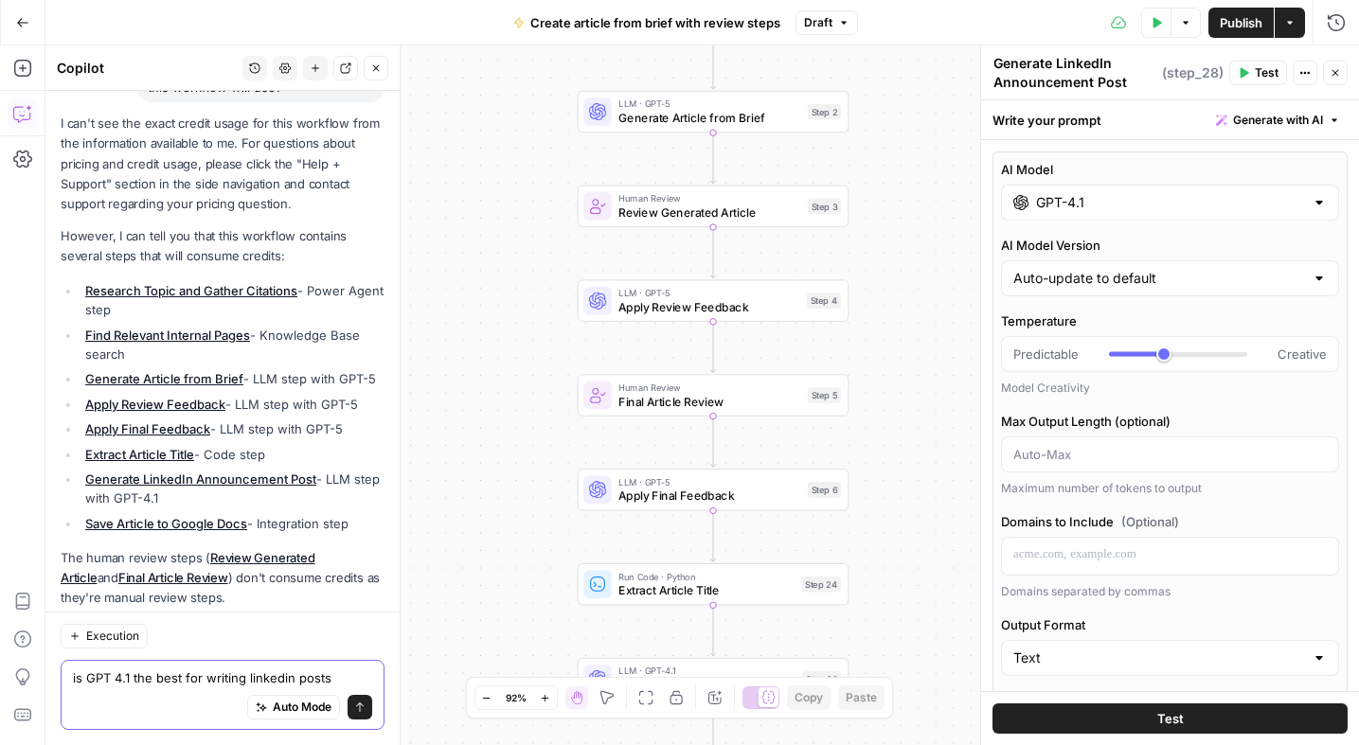
type textarea "is GPT 4.1 the best for writing linkedin posts?"
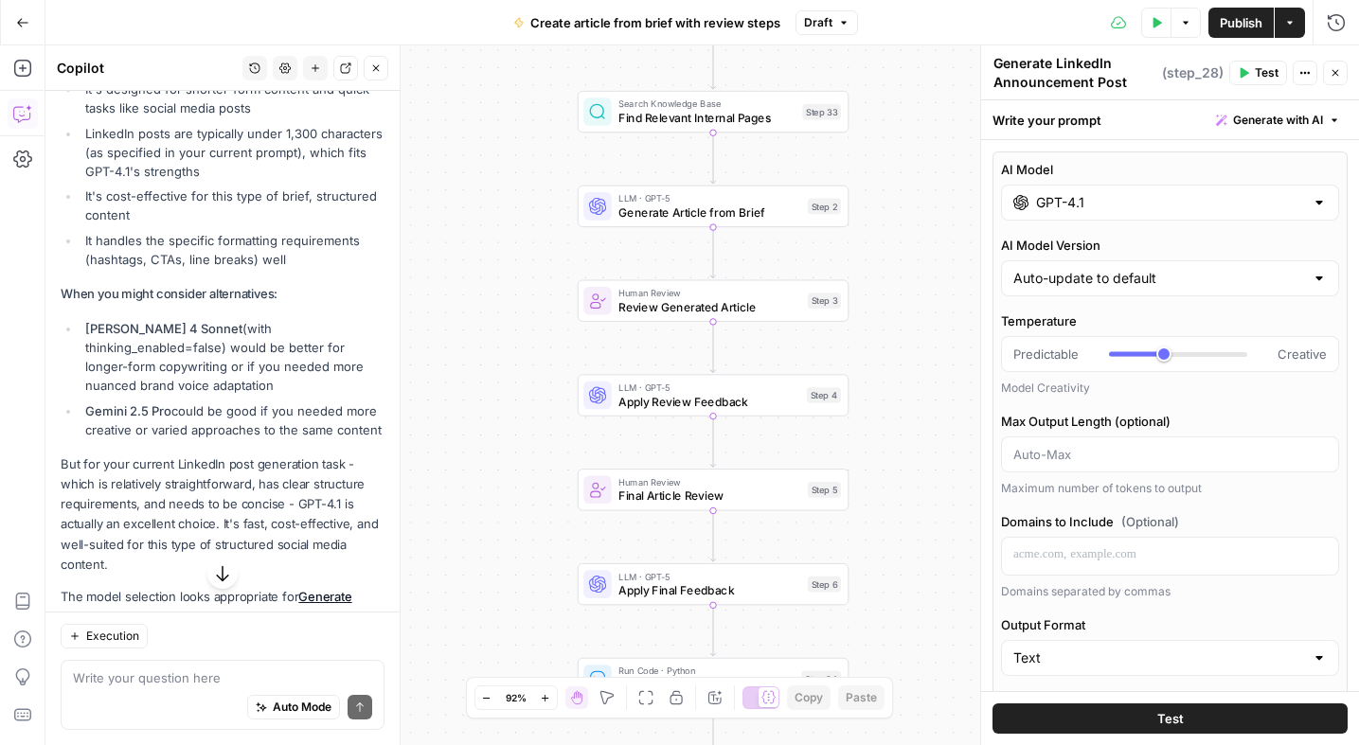
scroll to position [4894, 0]
click at [1234, 32] on button "Publish" at bounding box center [1240, 23] width 65 height 30
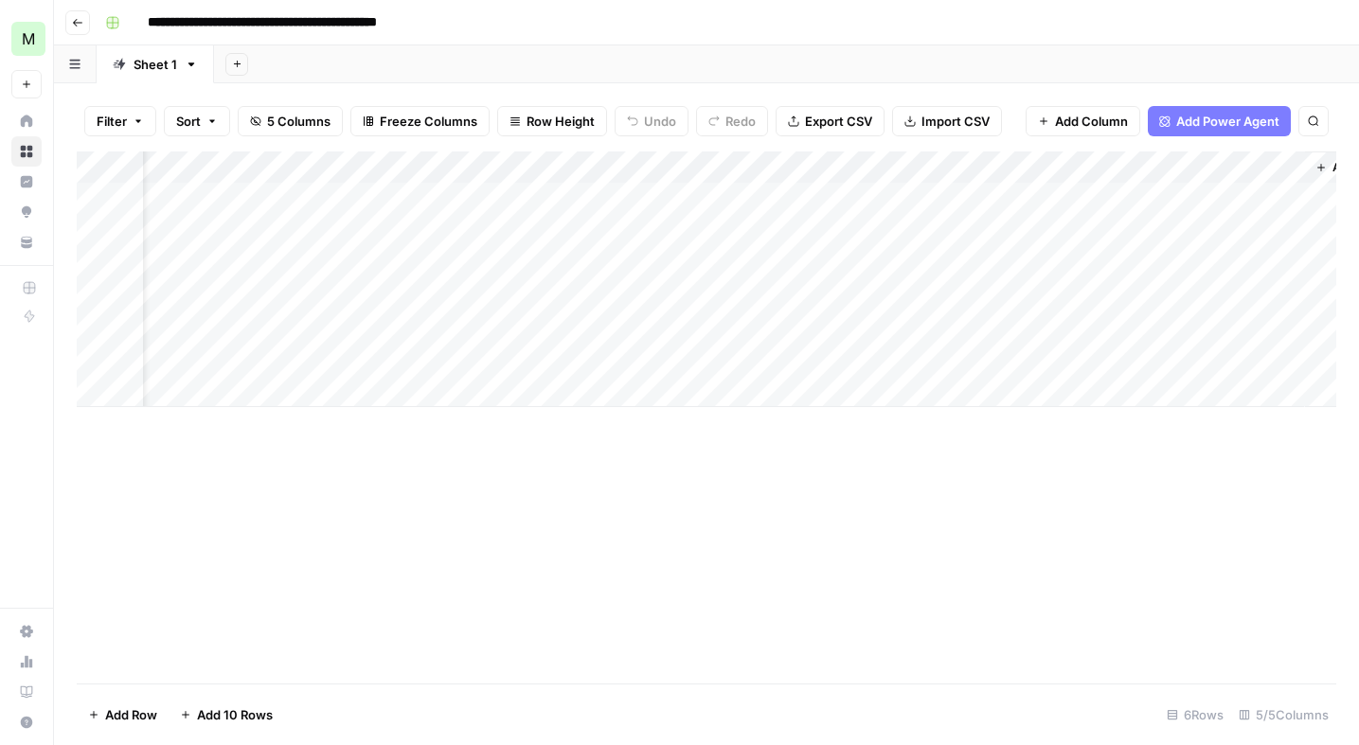
scroll to position [0, 237]
click at [888, 362] on div "Add Column" at bounding box center [706, 280] width 1259 height 256
